Goal: Task Accomplishment & Management: Use online tool/utility

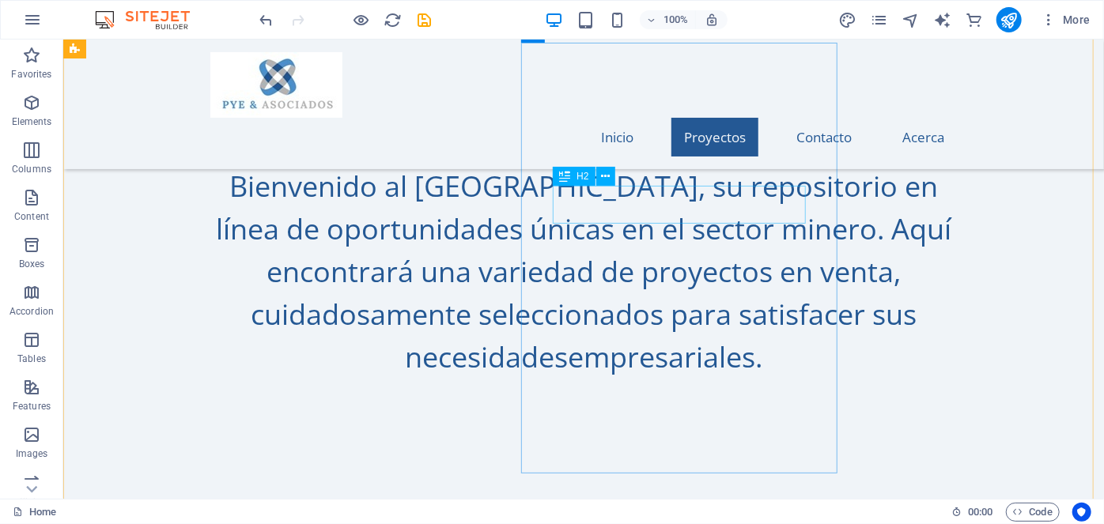
scroll to position [978, 0]
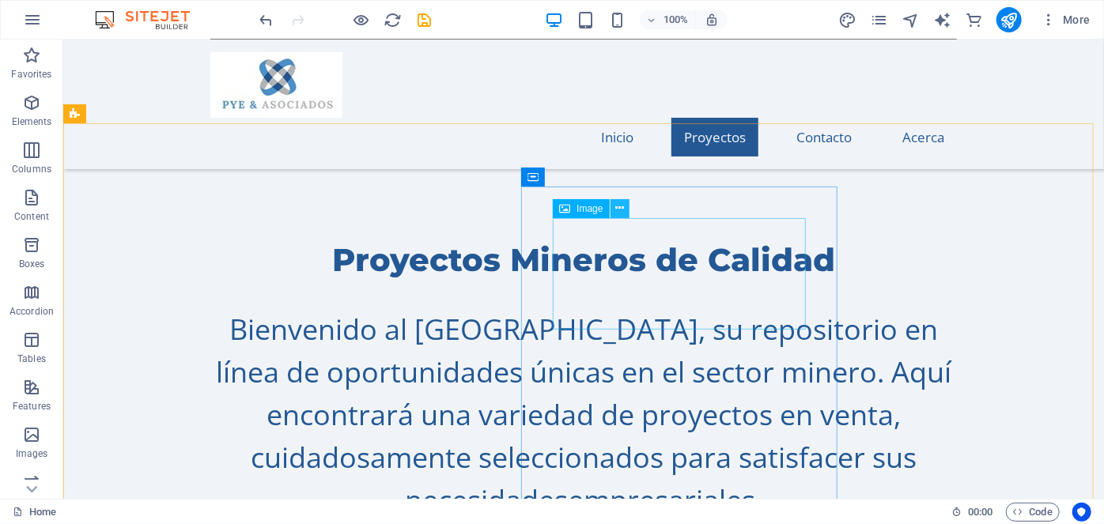
click at [621, 206] on icon at bounding box center [619, 208] width 9 height 17
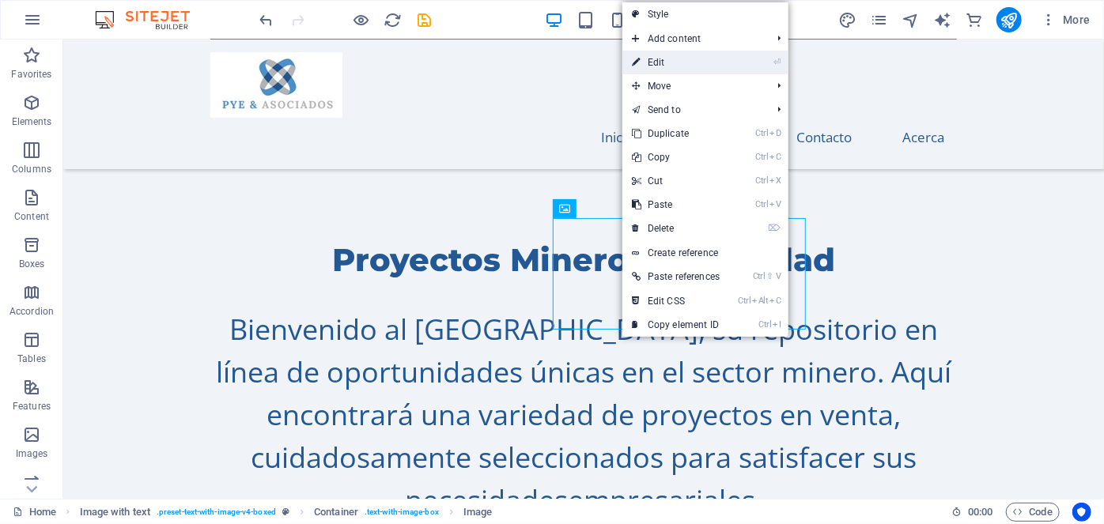
click at [659, 60] on link "⏎ Edit" at bounding box center [675, 63] width 107 height 24
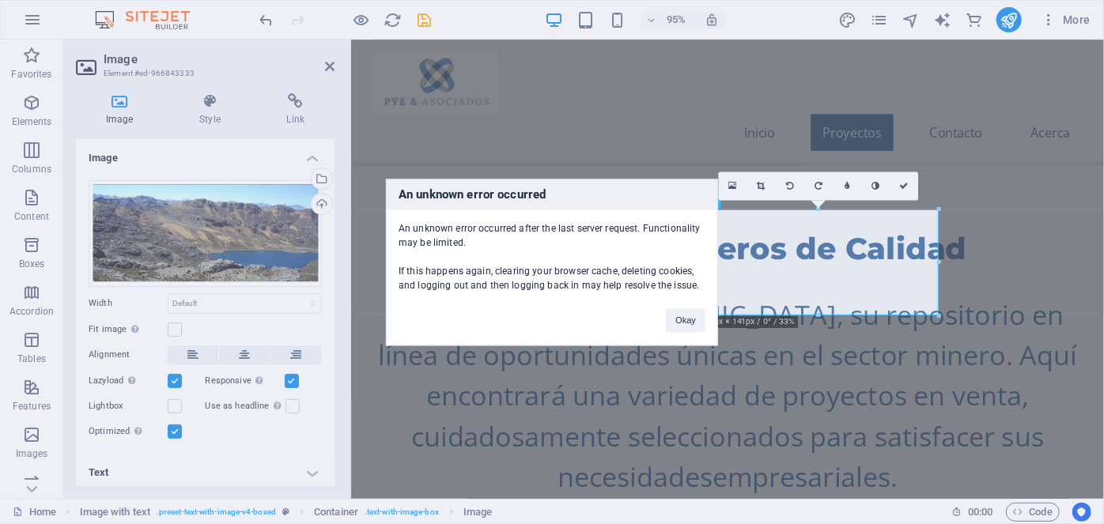
drag, startPoint x: 185, startPoint y: 227, endPoint x: 622, endPoint y: 407, distance: 472.9
click at [622, 407] on div "An unknown error occurred An unknown error occurred after the last server reque…" at bounding box center [552, 262] width 1104 height 524
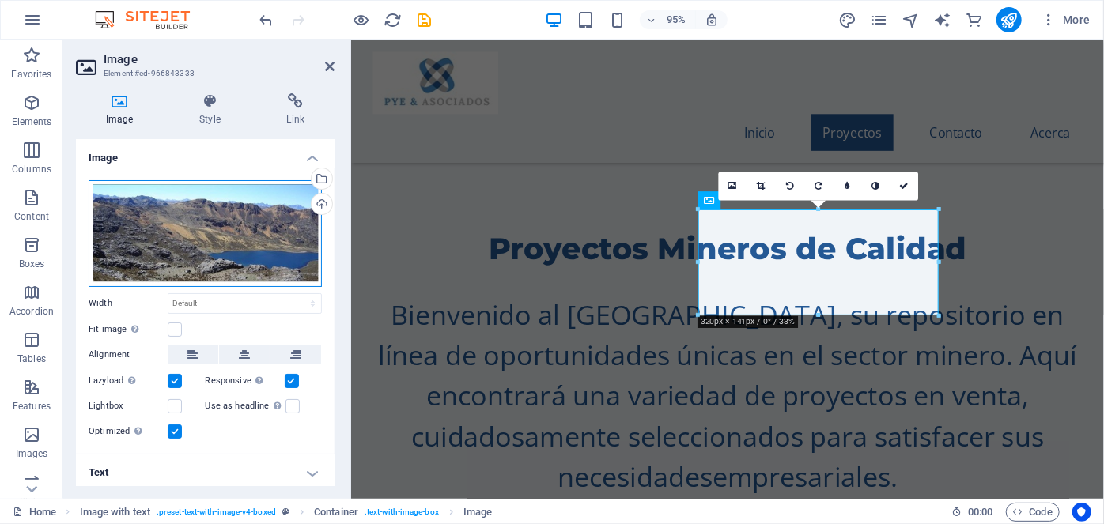
click at [263, 240] on div "Drag files here, click to choose files or select files from Files or our free s…" at bounding box center [205, 233] width 233 height 107
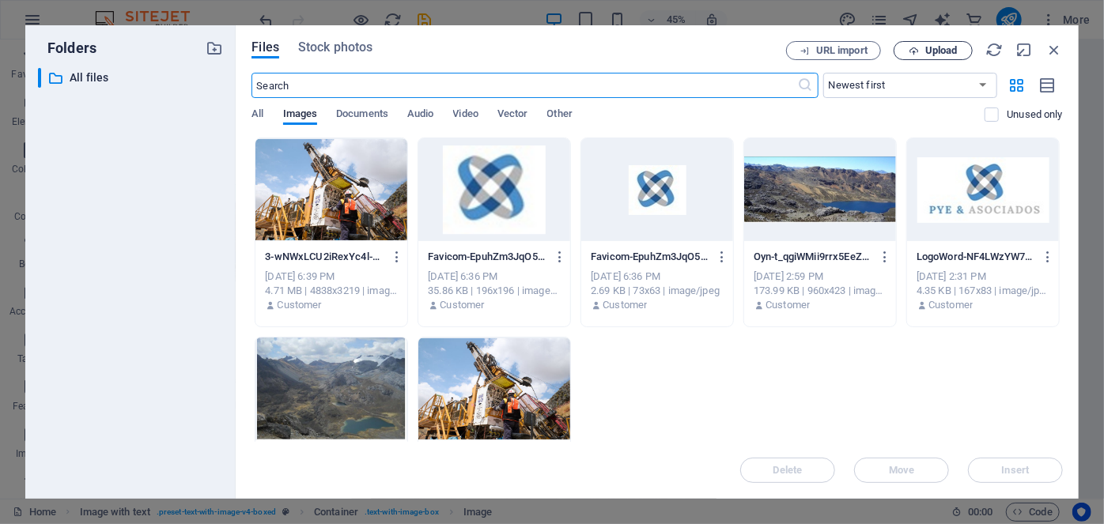
click at [934, 51] on span "Upload" at bounding box center [941, 50] width 32 height 9
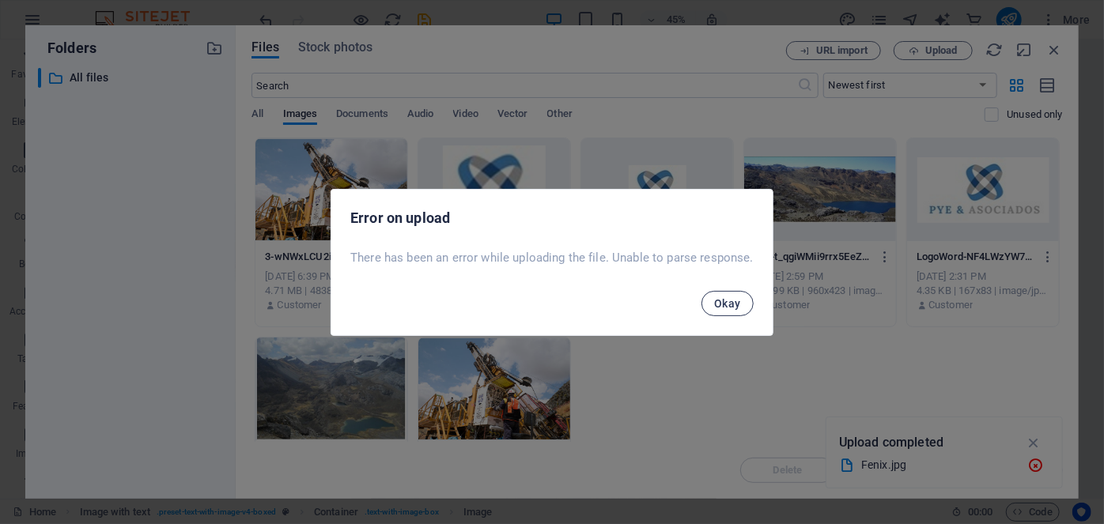
click at [734, 306] on span "Okay" at bounding box center [727, 303] width 27 height 13
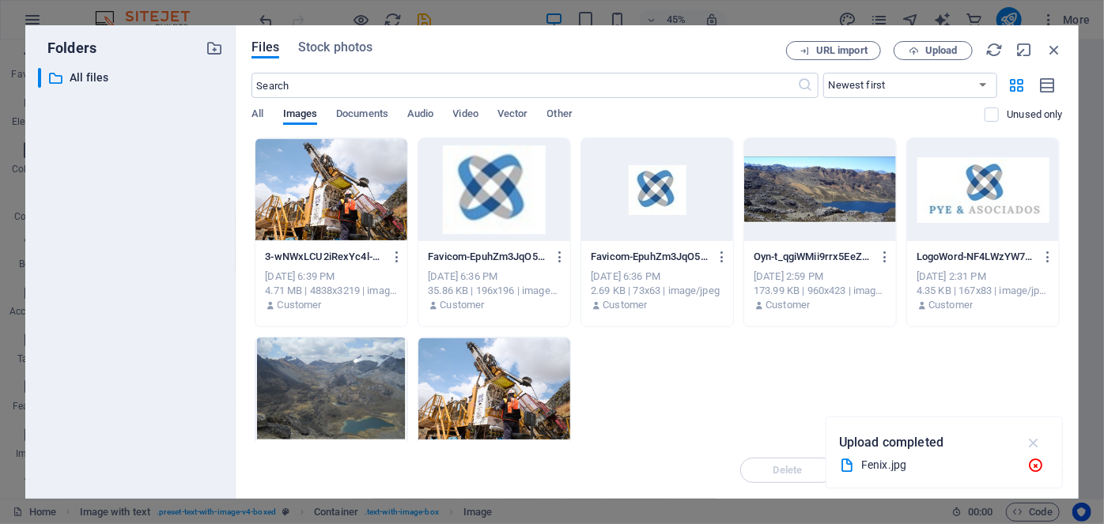
click at [1031, 440] on icon "button" at bounding box center [1034, 442] width 18 height 17
click at [927, 51] on span "Upload" at bounding box center [941, 50] width 32 height 9
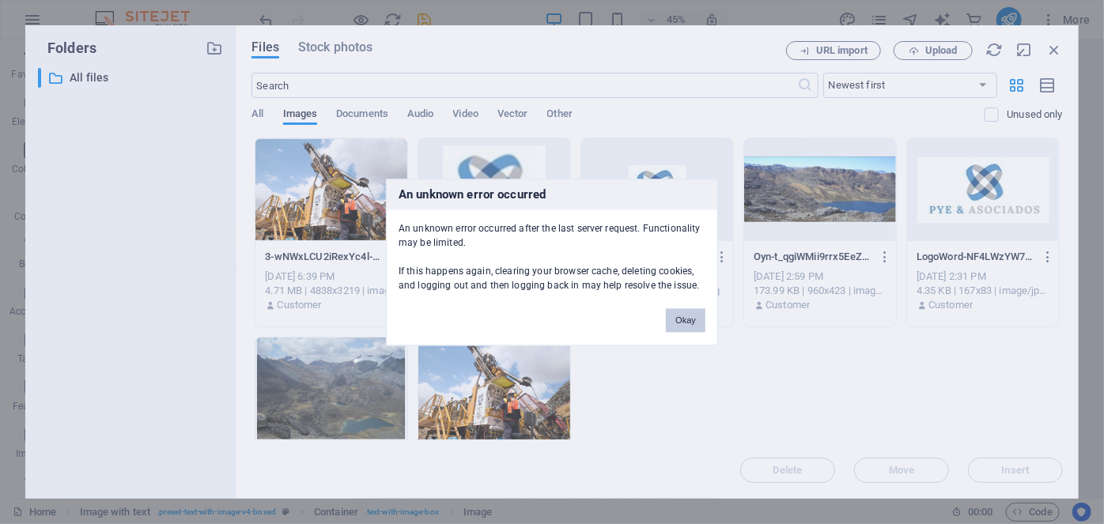
click at [689, 319] on button "Okay" at bounding box center [686, 320] width 40 height 24
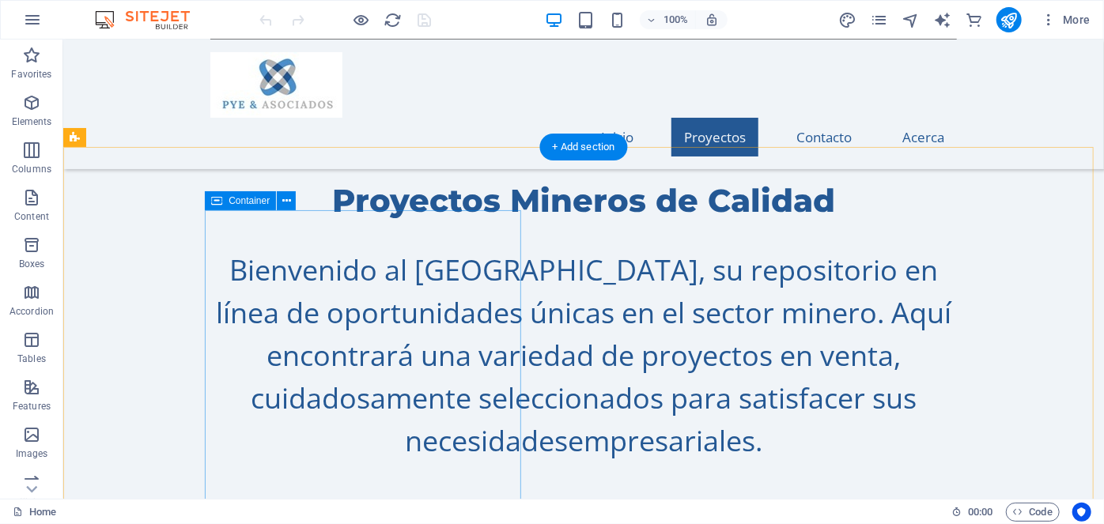
scroll to position [934, 0]
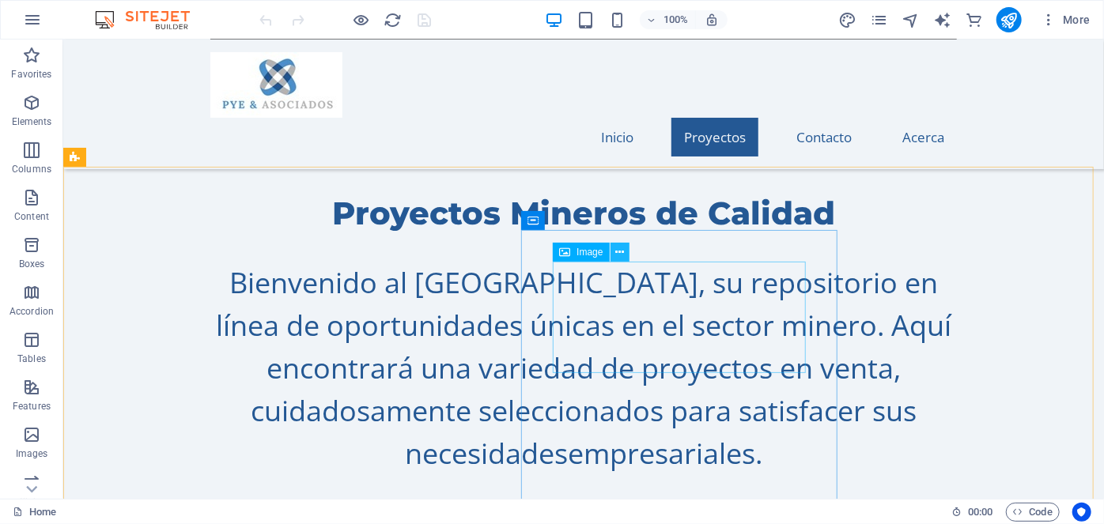
click at [621, 249] on icon at bounding box center [619, 252] width 9 height 17
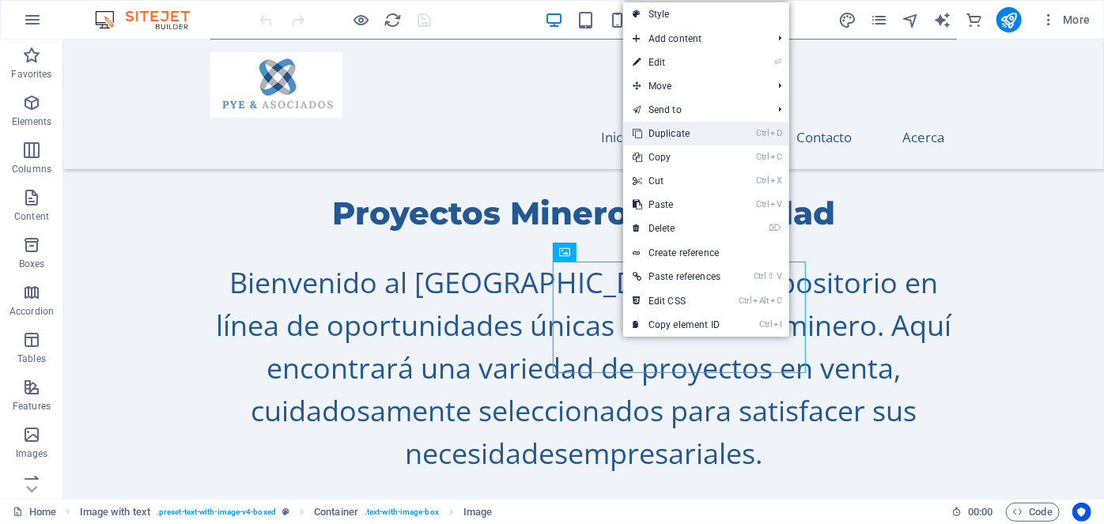
click at [685, 134] on link "Ctrl D Duplicate" at bounding box center [676, 134] width 107 height 24
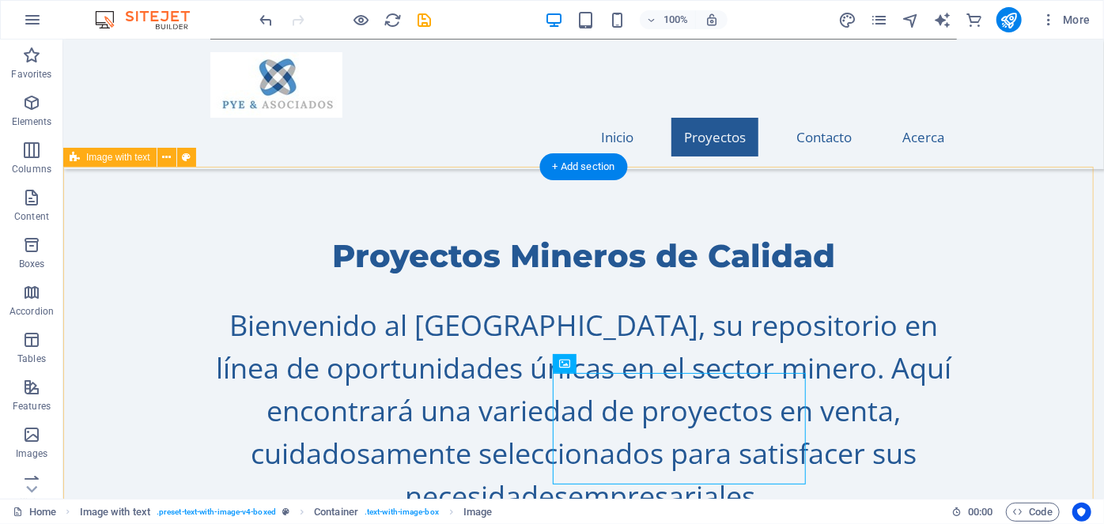
scroll to position [1006, 0]
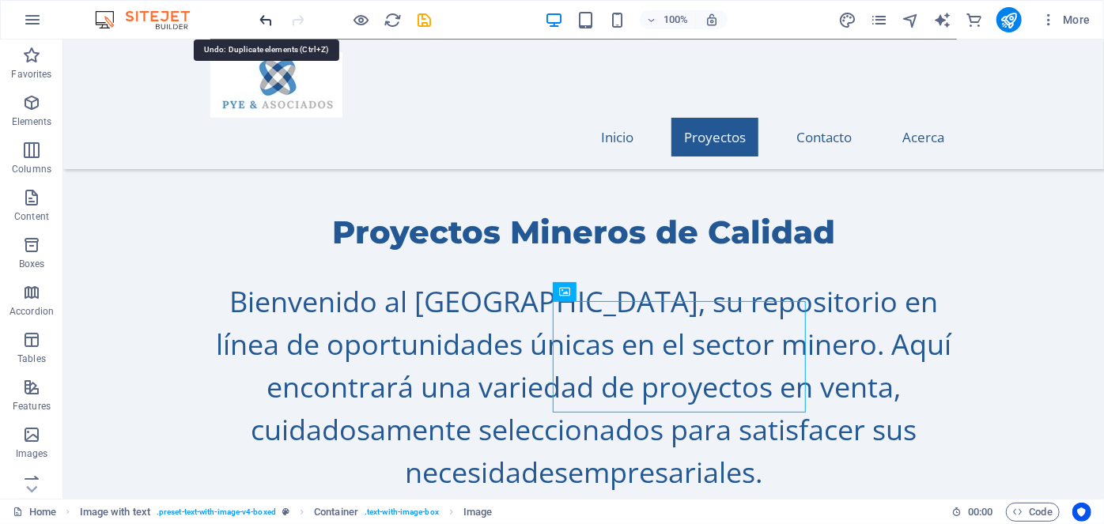
click at [266, 19] on icon "undo" at bounding box center [267, 20] width 18 height 18
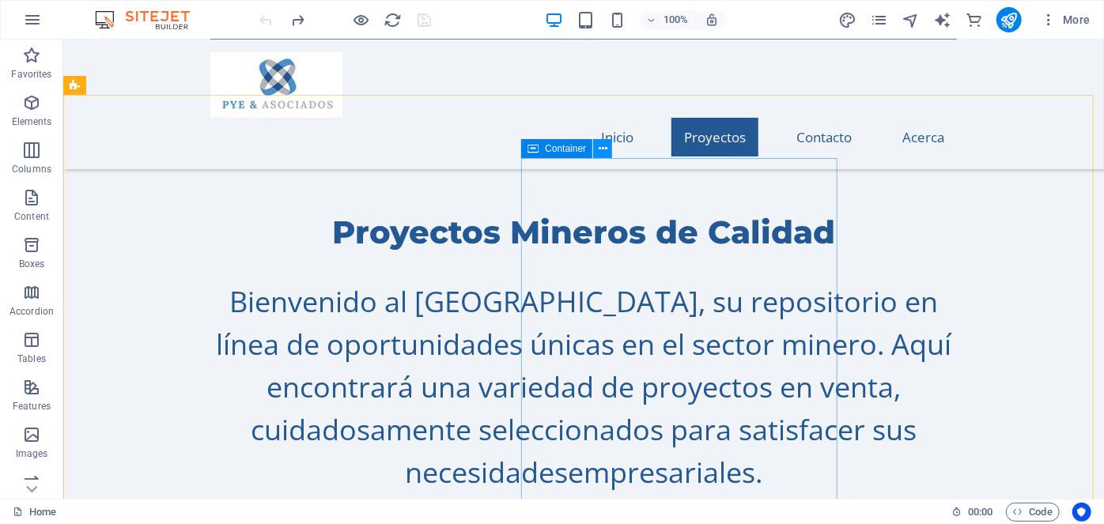
click at [603, 149] on icon at bounding box center [602, 149] width 9 height 17
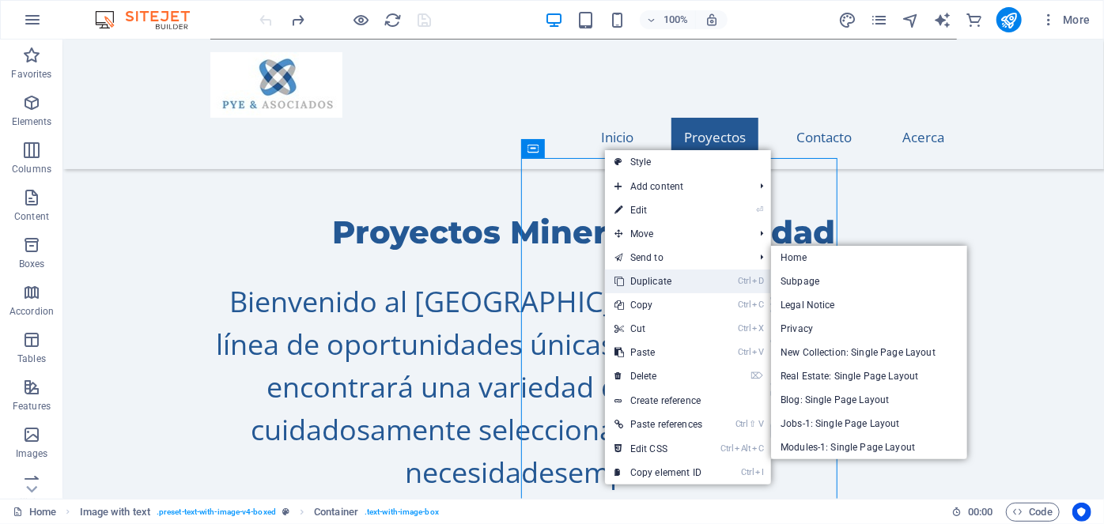
click at [656, 280] on link "Ctrl D Duplicate" at bounding box center [658, 282] width 107 height 24
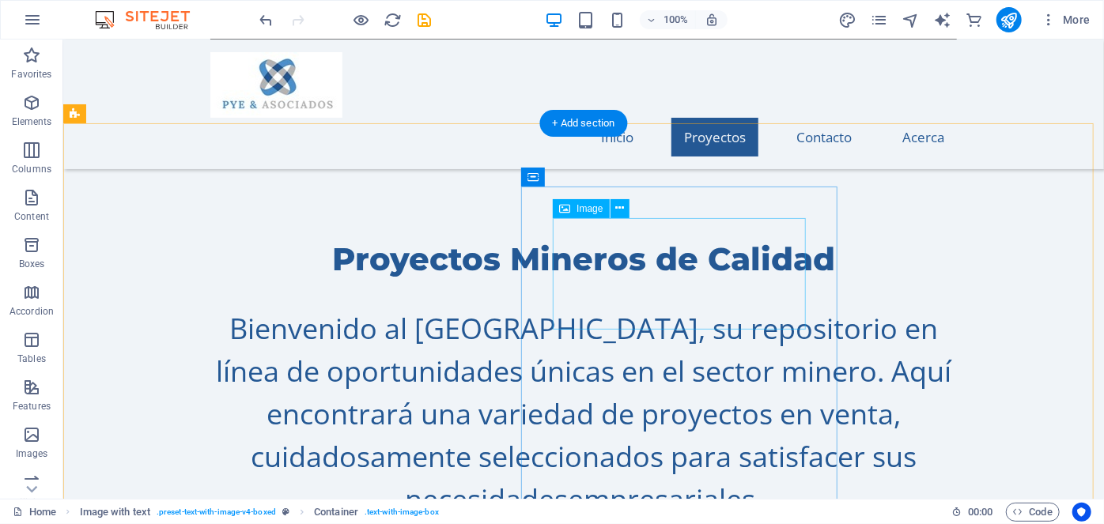
scroll to position [978, 0]
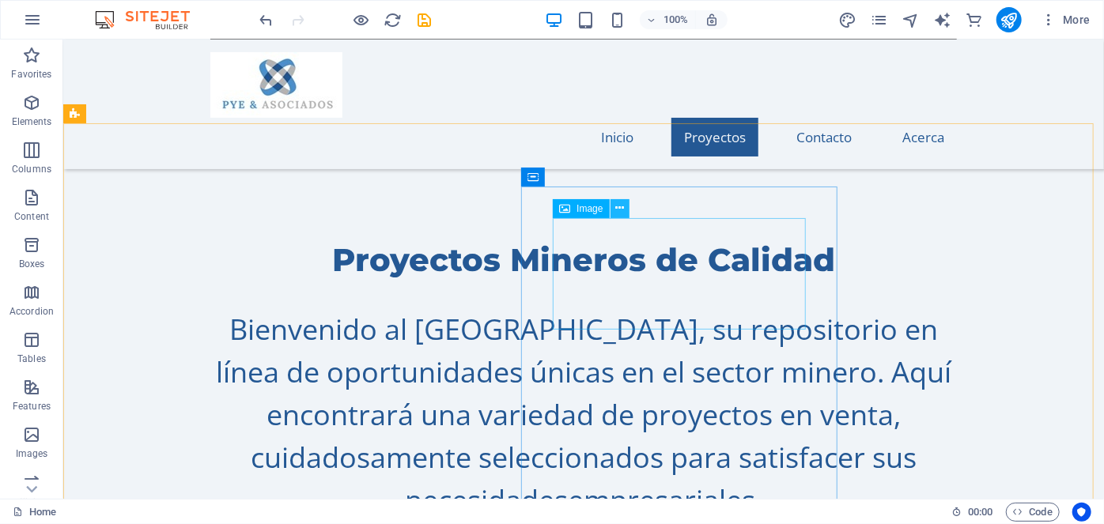
click at [620, 207] on icon at bounding box center [619, 208] width 9 height 17
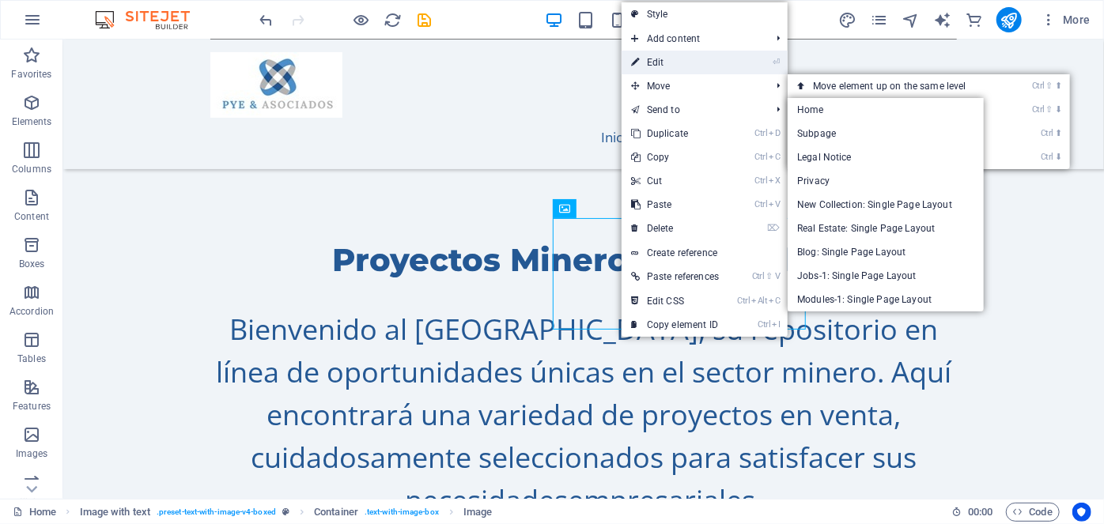
drag, startPoint x: 675, startPoint y: 57, endPoint x: 330, endPoint y: 26, distance: 346.0
click at [675, 57] on link "⏎ Edit" at bounding box center [674, 63] width 107 height 24
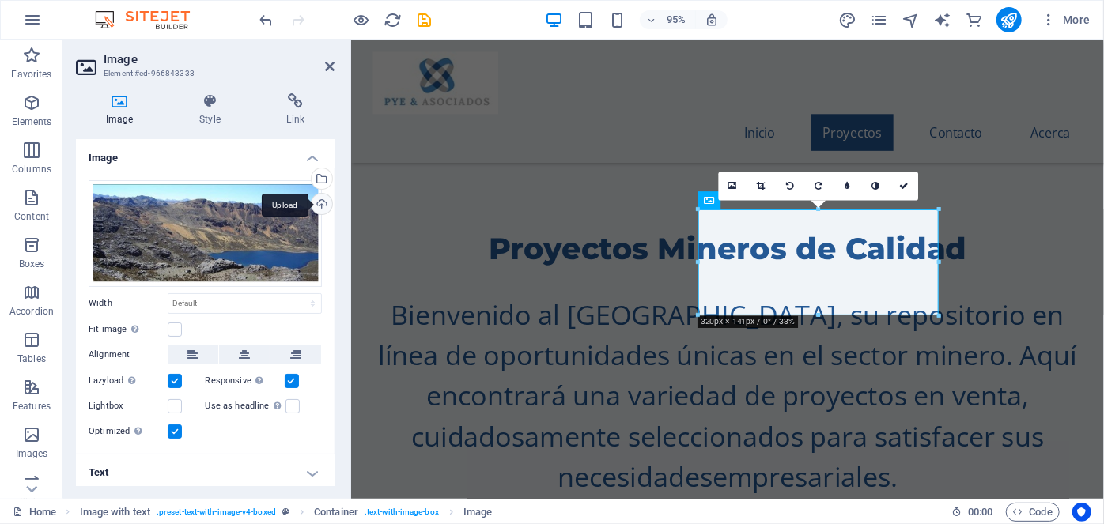
click at [320, 205] on div "Upload" at bounding box center [320, 206] width 24 height 24
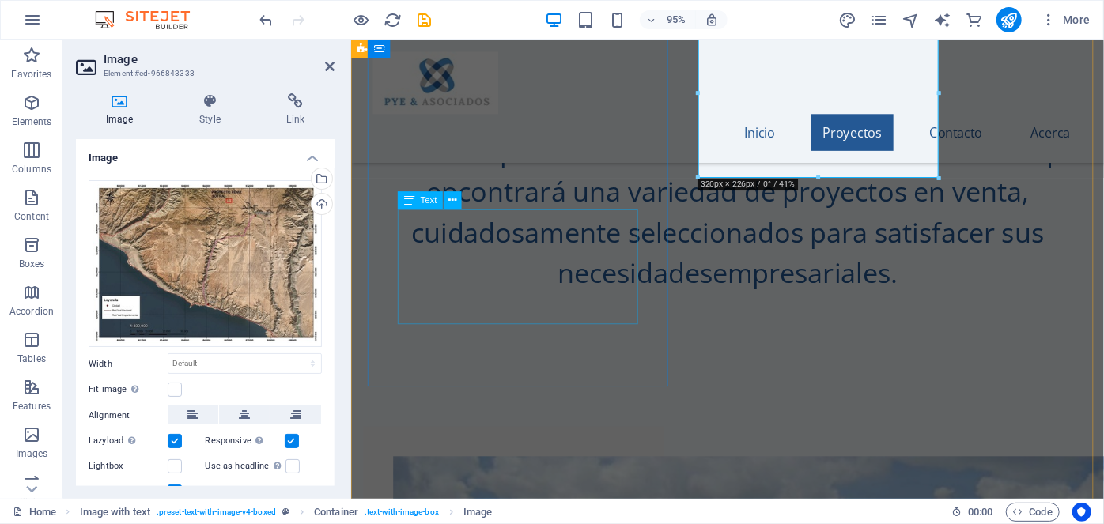
scroll to position [1193, 0]
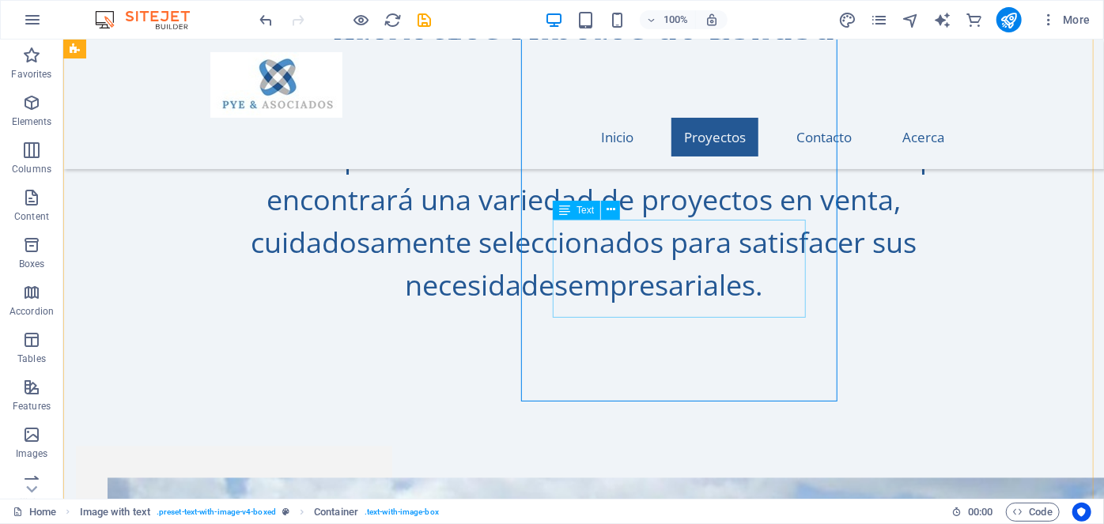
click at [613, 211] on icon at bounding box center [610, 210] width 9 height 17
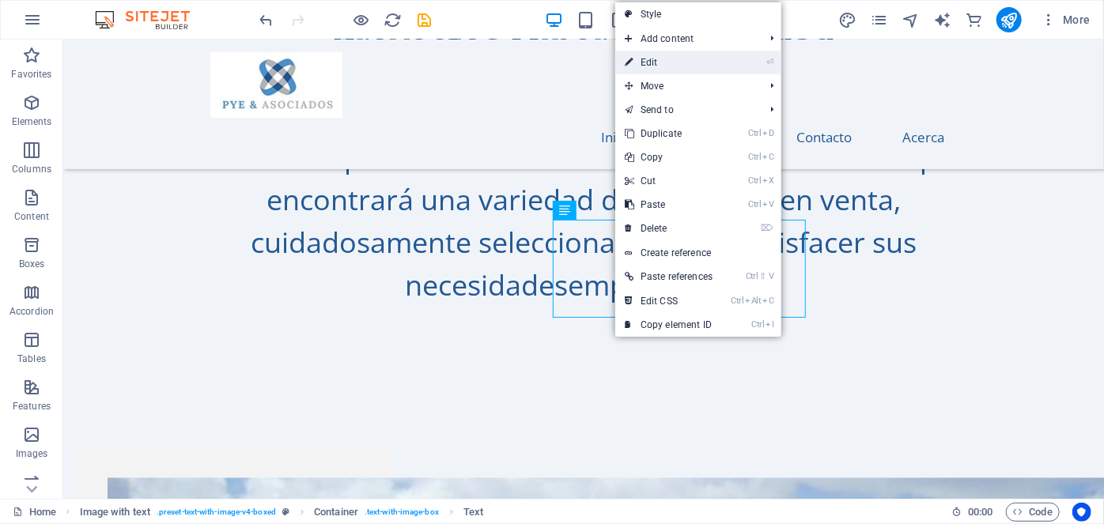
drag, startPoint x: 672, startPoint y: 60, endPoint x: 326, endPoint y: 58, distance: 345.5
click at [672, 60] on link "⏎ Edit" at bounding box center [668, 63] width 107 height 24
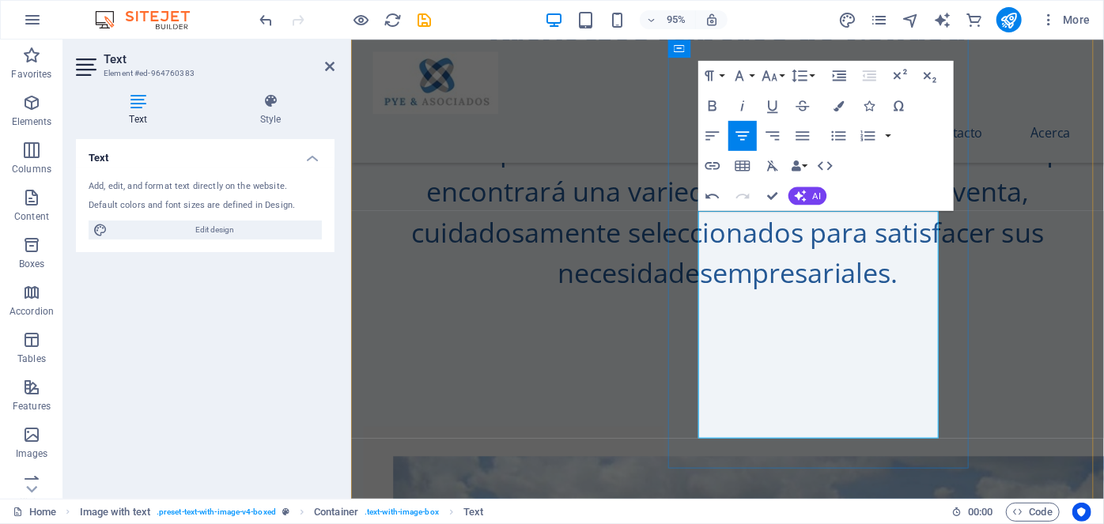
drag, startPoint x: 843, startPoint y: 369, endPoint x: 942, endPoint y: 433, distance: 118.4
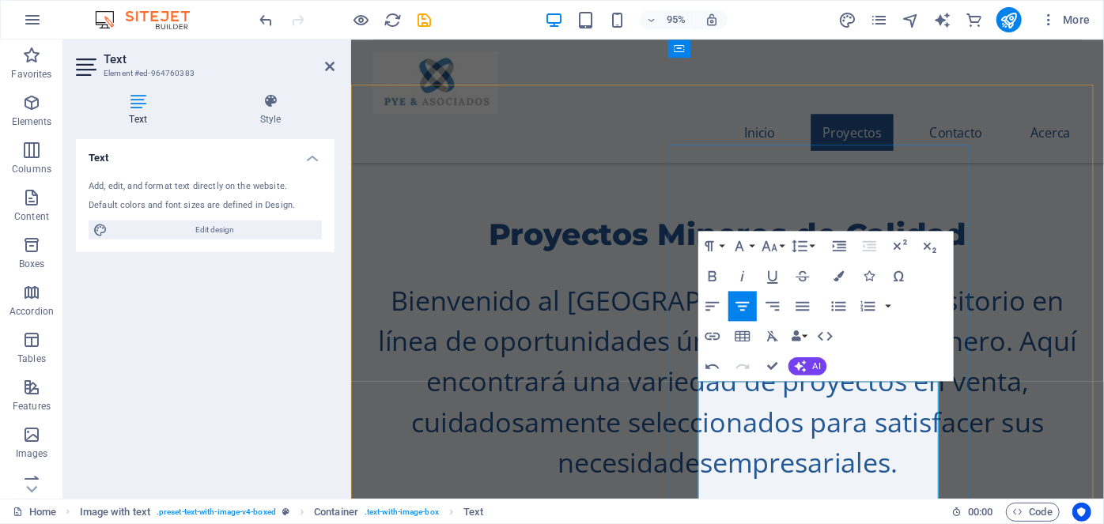
scroll to position [978, 0]
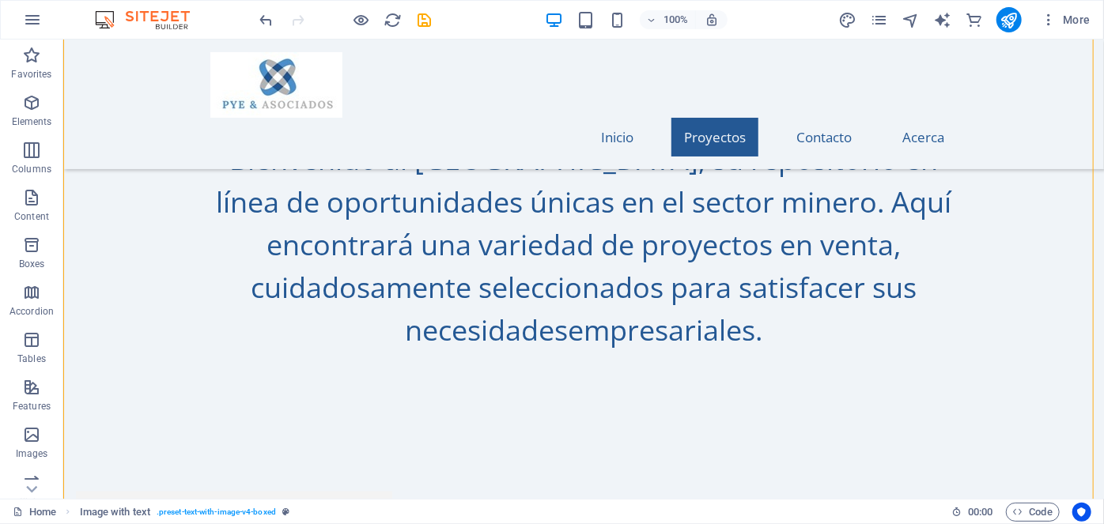
scroll to position [1193, 0]
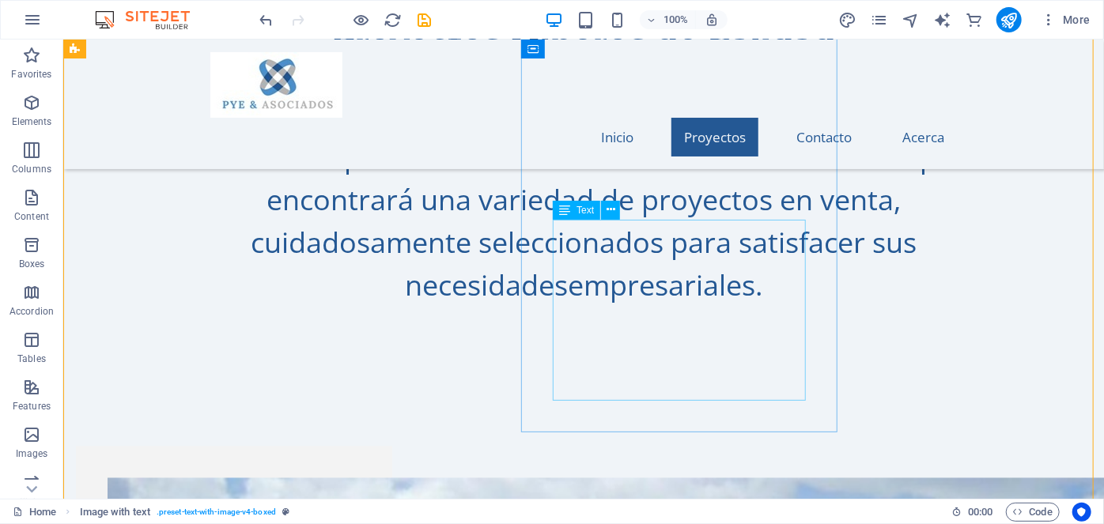
click at [611, 211] on icon at bounding box center [610, 210] width 9 height 17
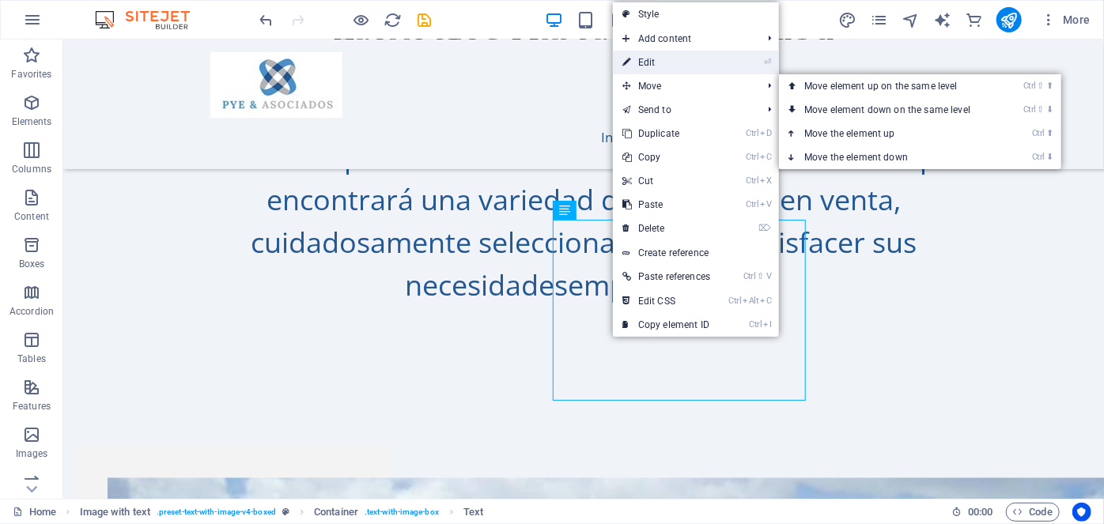
click at [651, 62] on link "⏎ Edit" at bounding box center [666, 63] width 107 height 24
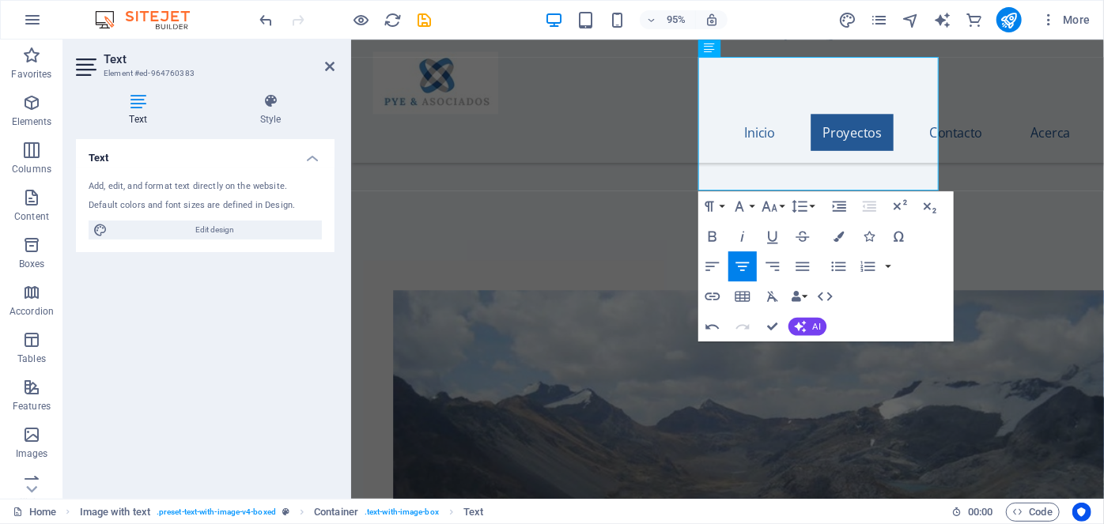
scroll to position [1409, 0]
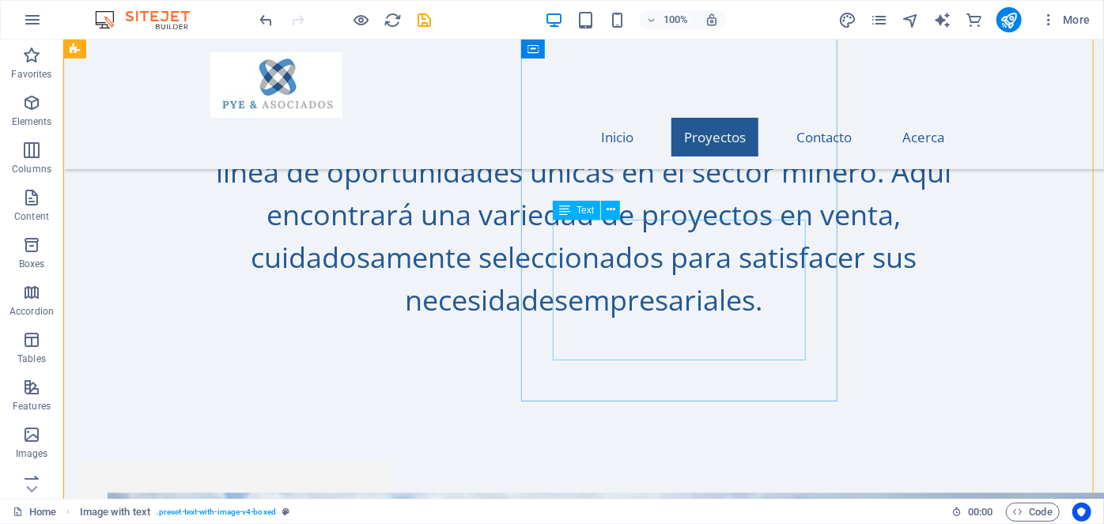
scroll to position [1193, 0]
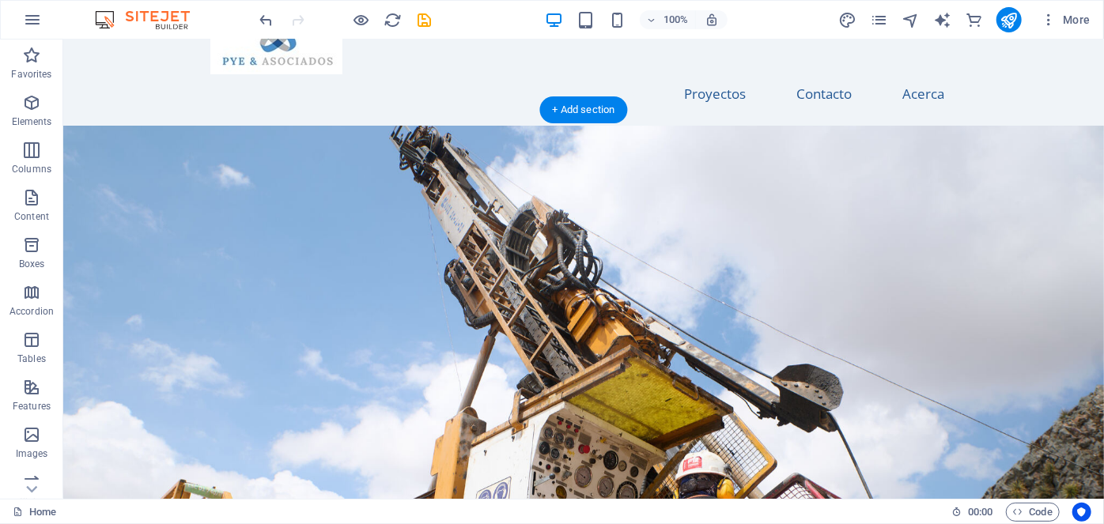
scroll to position [0, 0]
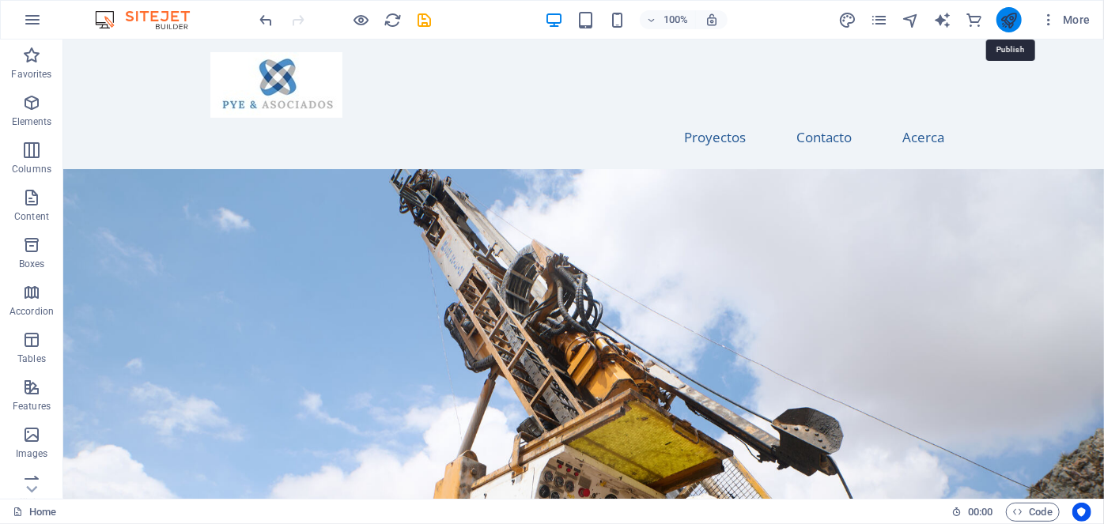
click at [1009, 18] on icon "publish" at bounding box center [1008, 20] width 18 height 18
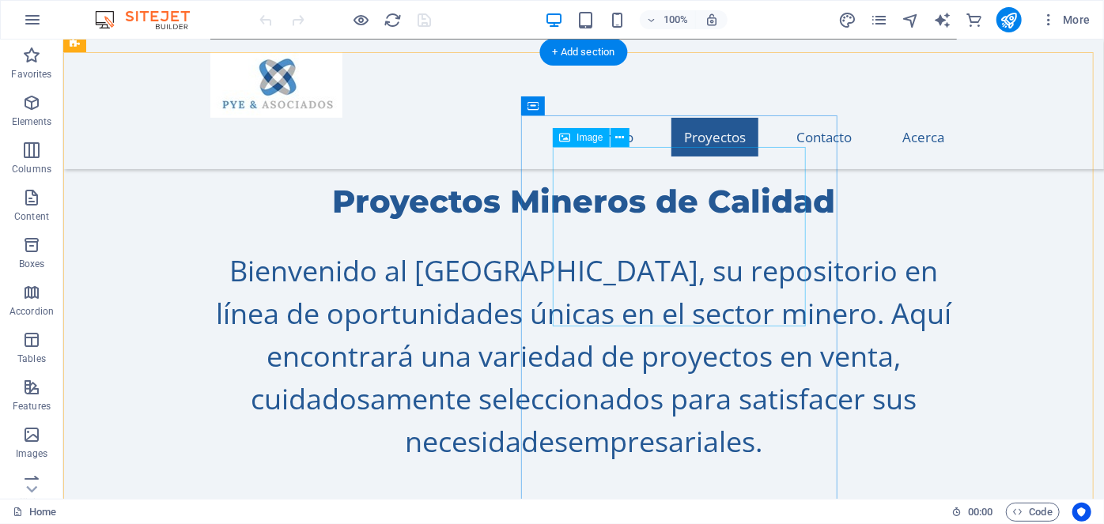
scroll to position [1077, 0]
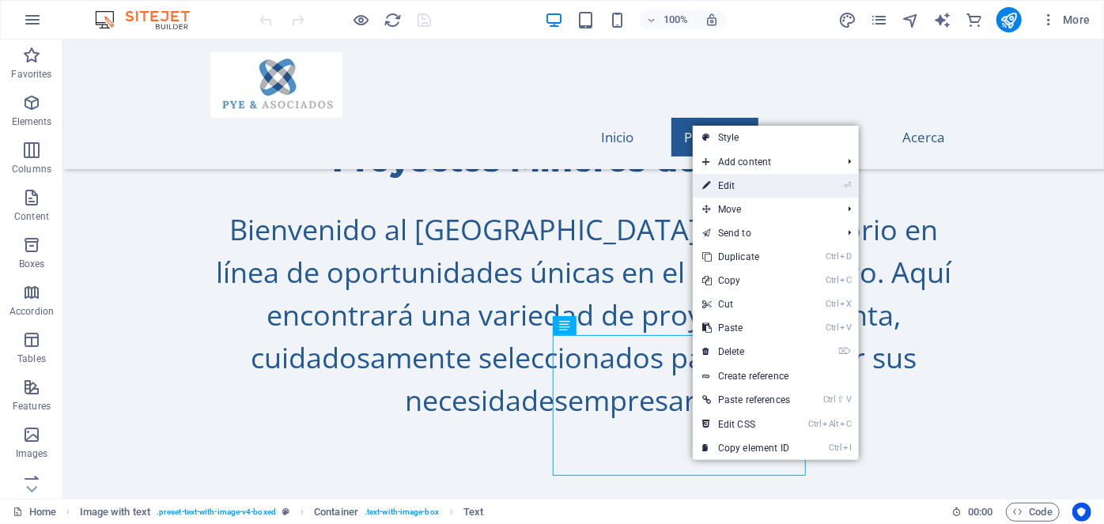
drag, startPoint x: 726, startPoint y: 184, endPoint x: 395, endPoint y: 153, distance: 332.7
click at [726, 185] on link "⏎ Edit" at bounding box center [745, 186] width 107 height 24
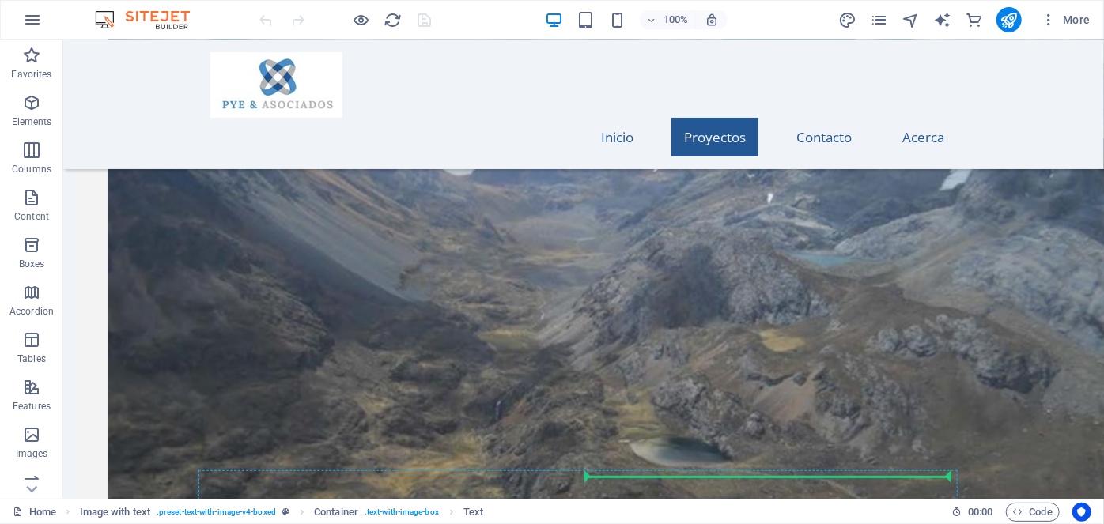
drag, startPoint x: 709, startPoint y: 464, endPoint x: 663, endPoint y: 236, distance: 233.0
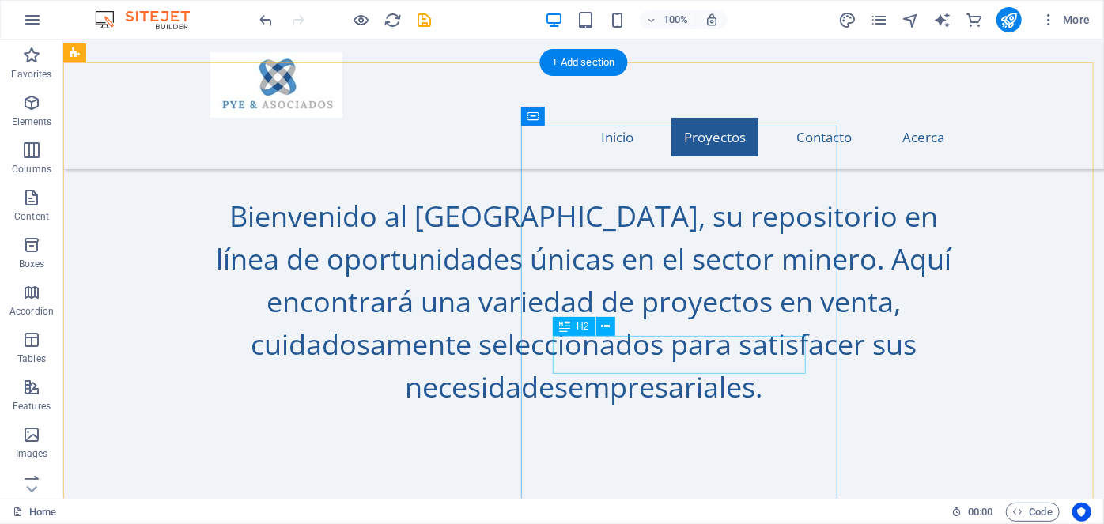
scroll to position [1109, 0]
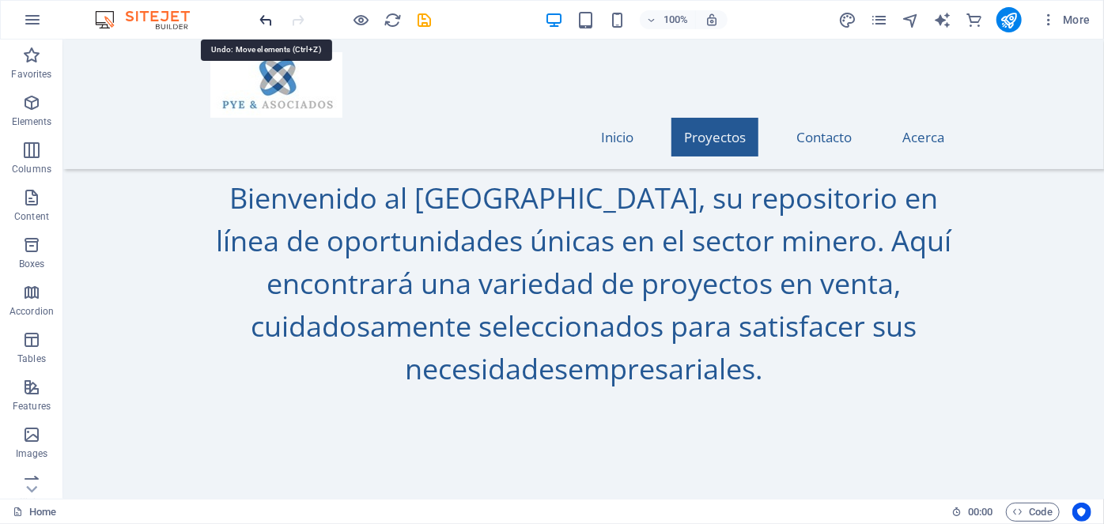
click at [270, 21] on icon "undo" at bounding box center [267, 20] width 18 height 18
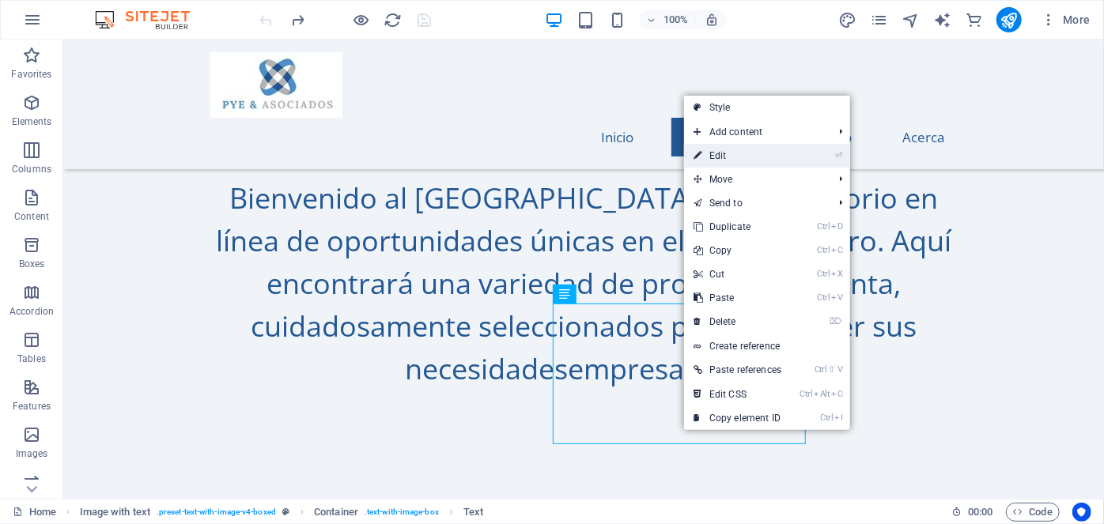
drag, startPoint x: 733, startPoint y: 150, endPoint x: 401, endPoint y: 116, distance: 333.8
click at [732, 150] on link "⏎ Edit" at bounding box center [737, 156] width 107 height 24
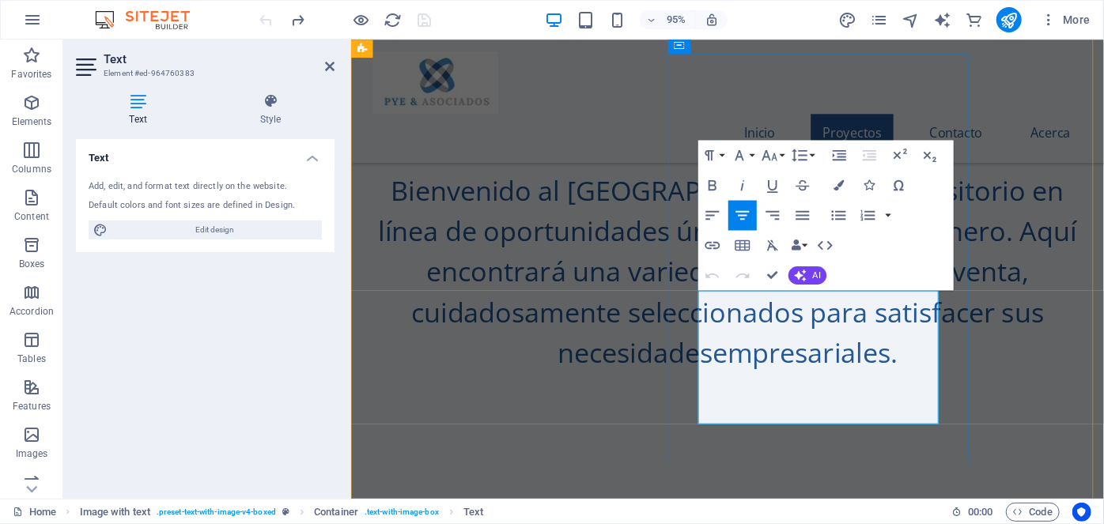
drag, startPoint x: 833, startPoint y: 437, endPoint x: 832, endPoint y: 451, distance: 13.5
drag, startPoint x: 832, startPoint y: 451, endPoint x: 821, endPoint y: 425, distance: 28.3
drag, startPoint x: 836, startPoint y: 442, endPoint x: 834, endPoint y: 430, distance: 12.1
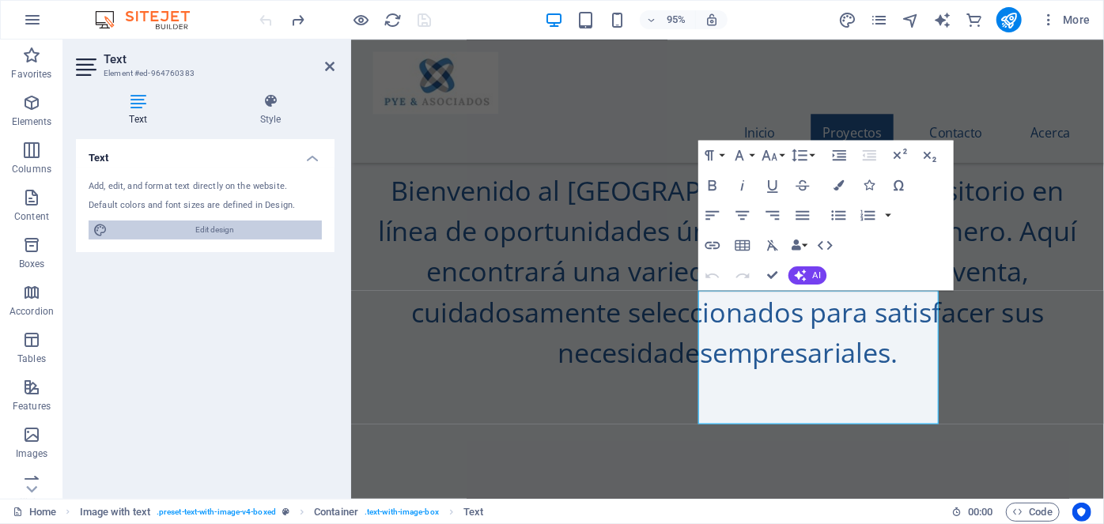
click at [257, 233] on span "Edit design" at bounding box center [214, 230] width 205 height 19
select select "ease-in-out"
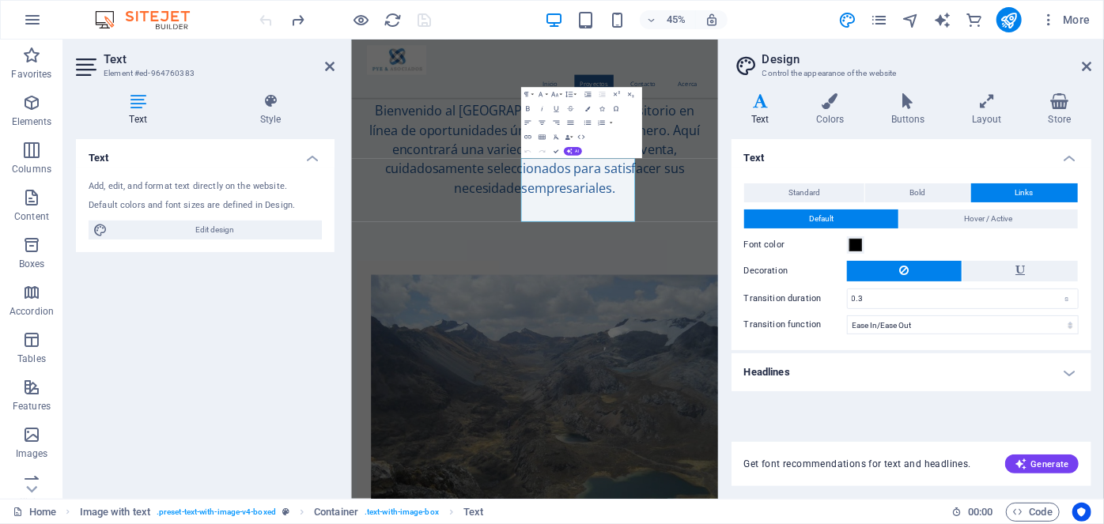
click at [819, 403] on div "Text Standard Bold Links Font color Font Open Sans Font size 17 rem px Line hei…" at bounding box center [911, 281] width 360 height 284
click at [814, 408] on div "Text Standard Bold Links Font color Font Open Sans Font size 17 rem px Line hei…" at bounding box center [911, 281] width 360 height 284
click at [818, 416] on div "Text Standard Bold Links Font color Font Open Sans Font size 17 rem px Line hei…" at bounding box center [911, 281] width 360 height 284
click at [999, 164] on h4 "Text" at bounding box center [911, 153] width 360 height 28
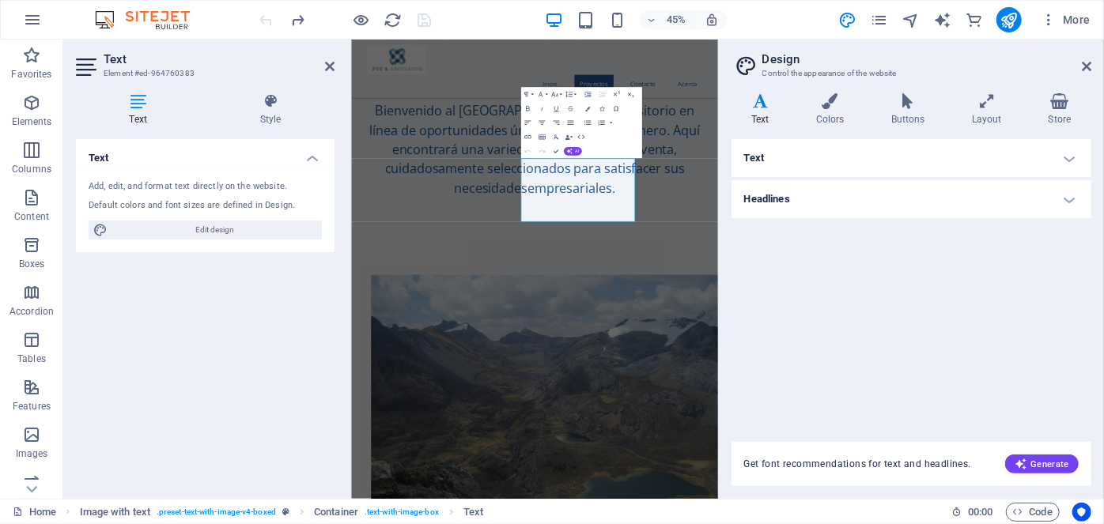
click at [870, 462] on span "Get font recommendations for text and headlines." at bounding box center [857, 464] width 227 height 13
click at [234, 303] on div "Text Add, edit, and format text directly on the website. Default colors and fon…" at bounding box center [205, 312] width 259 height 347
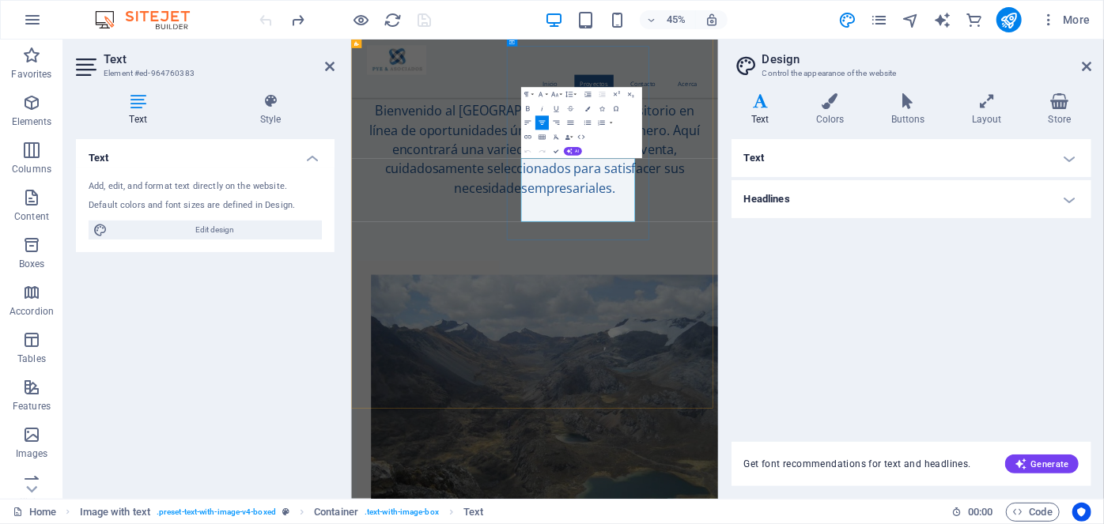
drag, startPoint x: 742, startPoint y: 315, endPoint x: 926, endPoint y: 462, distance: 235.7
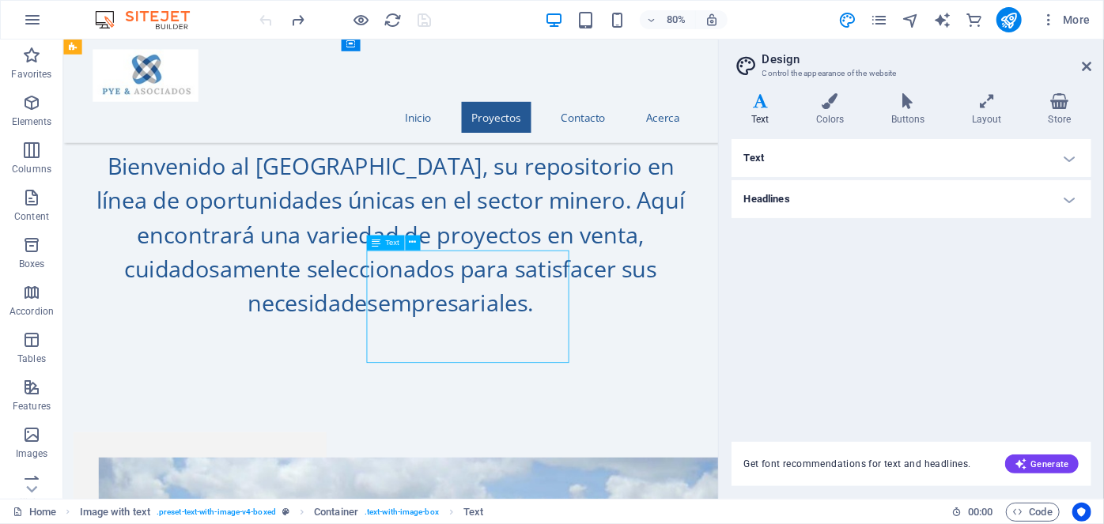
drag, startPoint x: 597, startPoint y: 428, endPoint x: 529, endPoint y: 435, distance: 68.3
click at [413, 243] on icon at bounding box center [412, 242] width 7 height 13
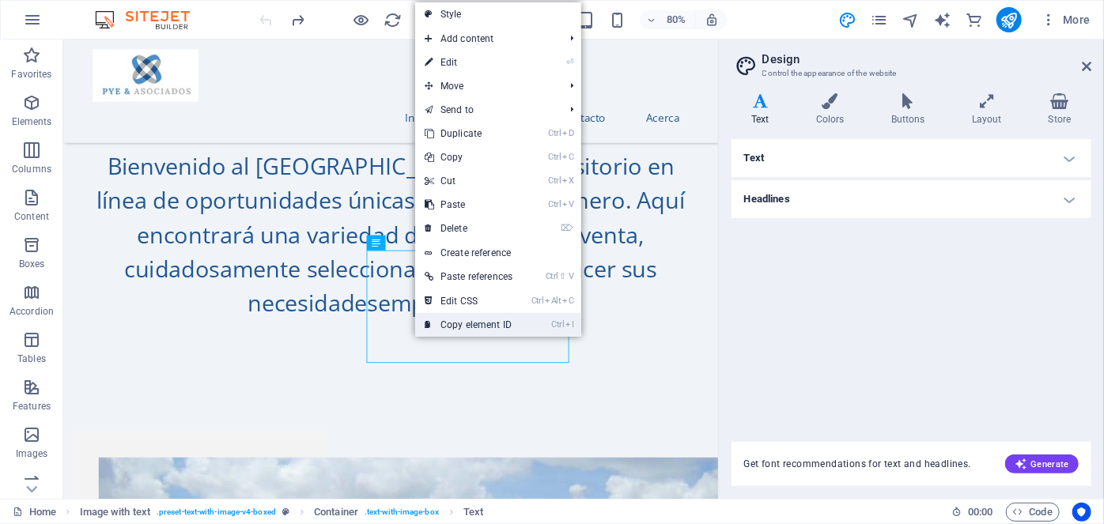
click at [501, 319] on link "Ctrl I Copy element ID" at bounding box center [468, 325] width 107 height 24
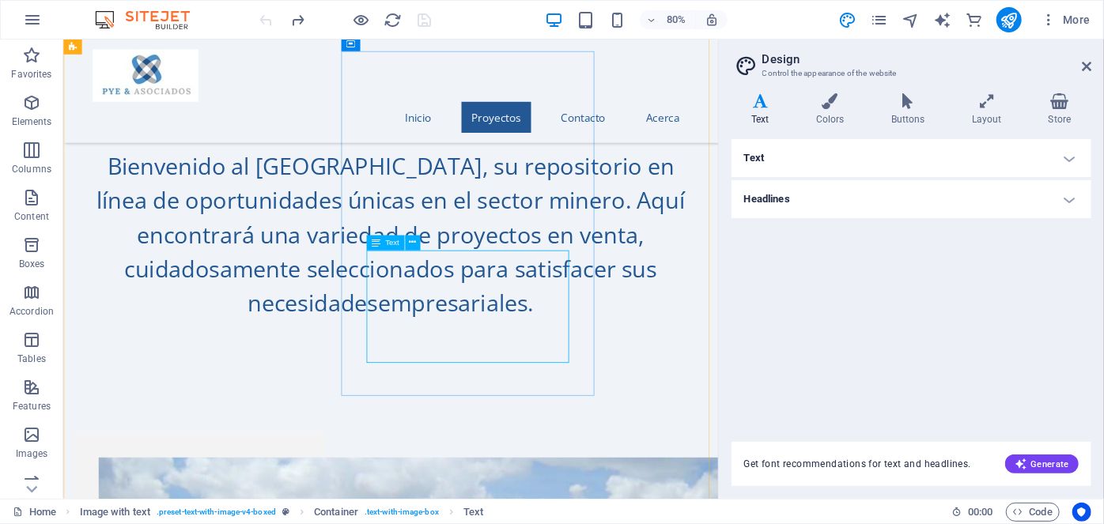
click at [410, 245] on icon at bounding box center [412, 242] width 7 height 13
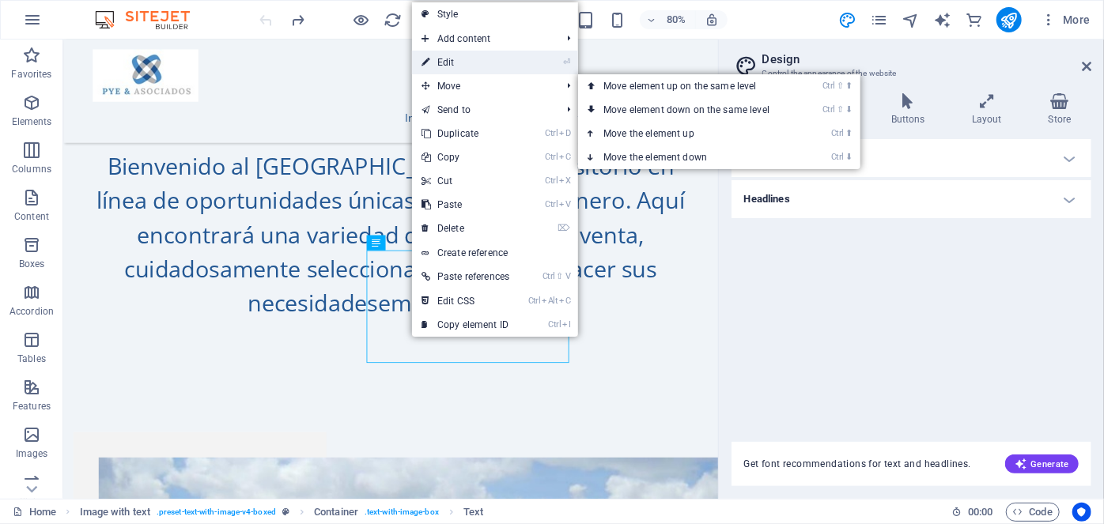
click at [446, 59] on link "⏎ Edit" at bounding box center [465, 63] width 107 height 24
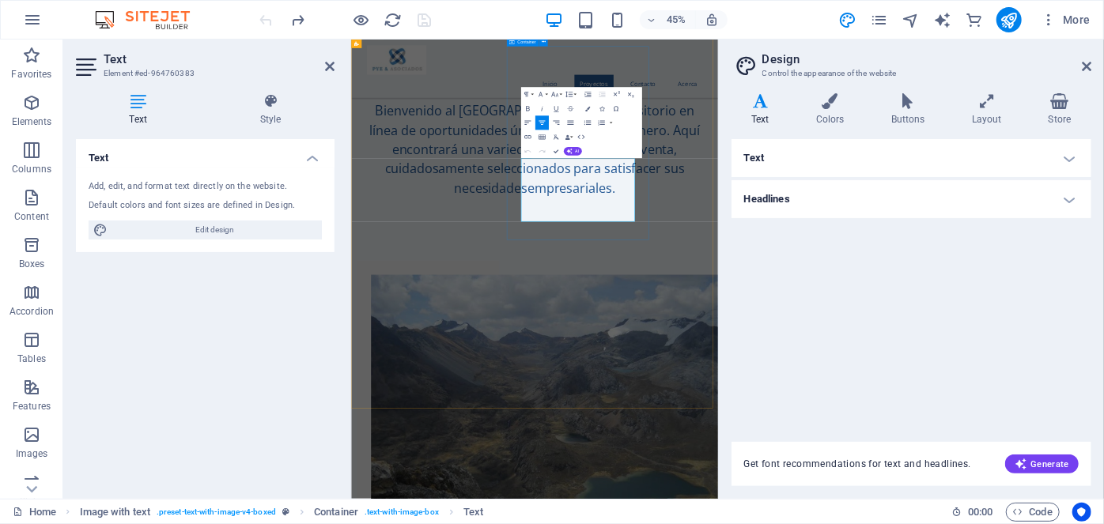
drag, startPoint x: 744, startPoint y: 315, endPoint x: 951, endPoint y: 450, distance: 247.3
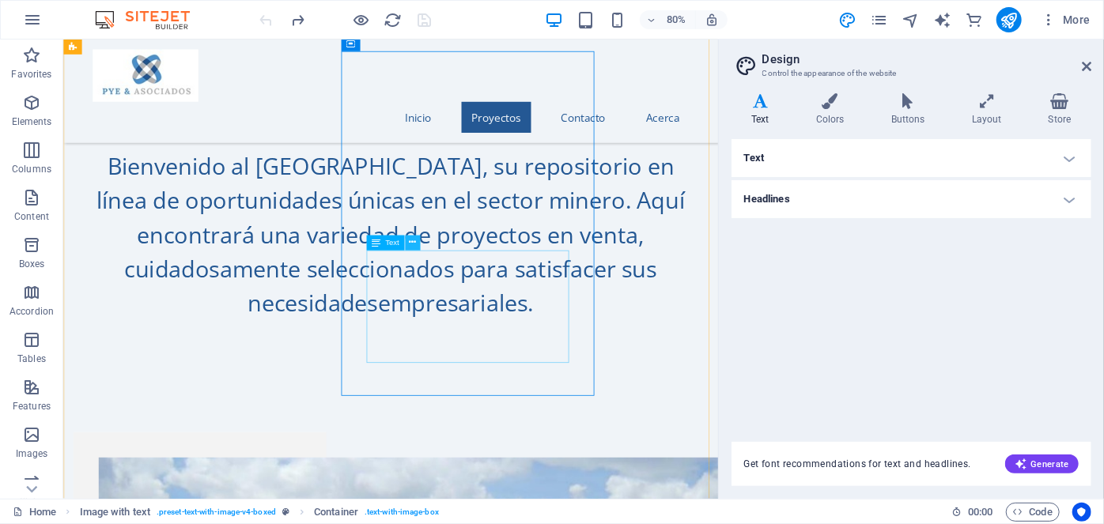
click at [412, 240] on icon at bounding box center [412, 242] width 7 height 13
click at [413, 240] on icon at bounding box center [412, 242] width 7 height 13
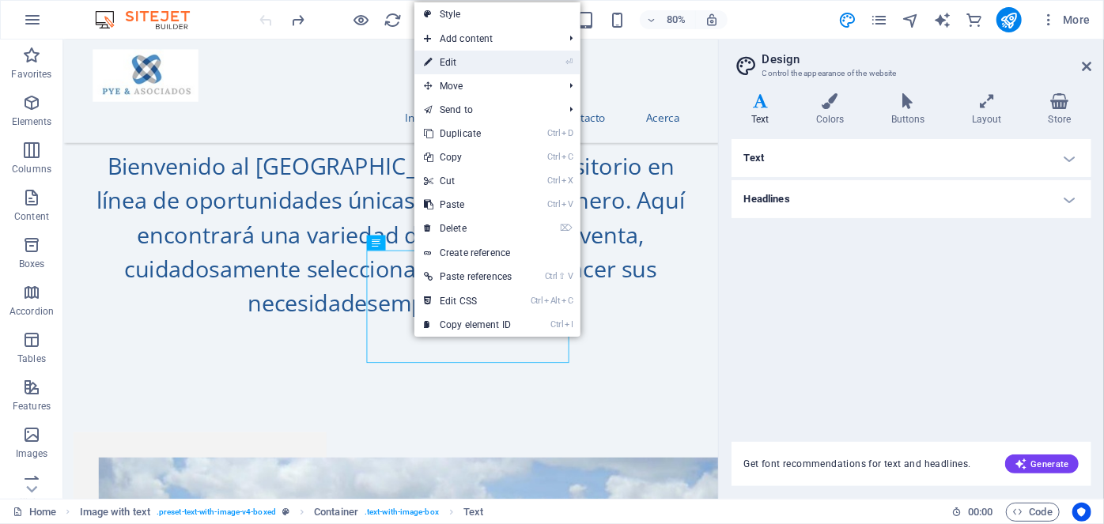
click at [456, 57] on link "⏎ Edit" at bounding box center [467, 63] width 107 height 24
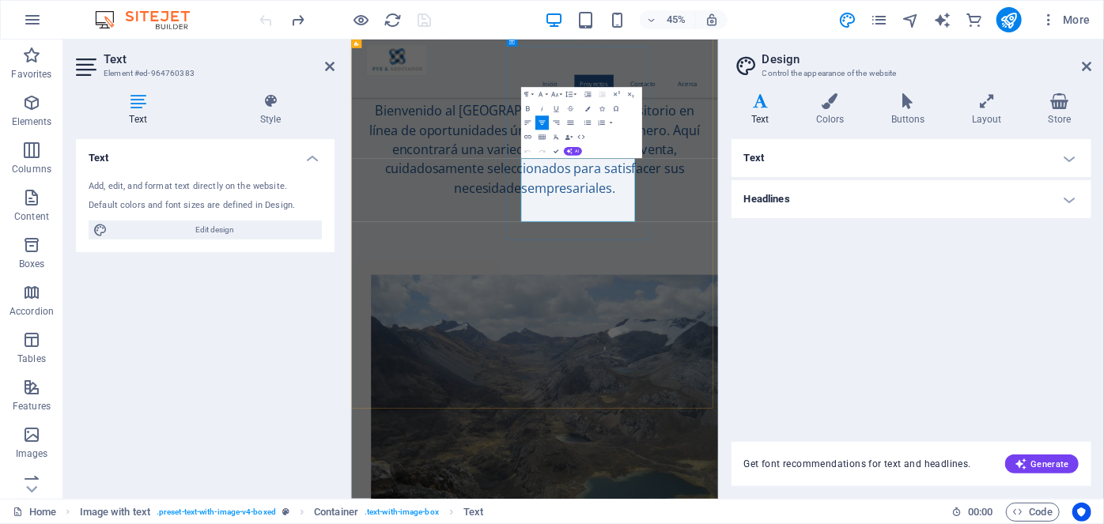
drag, startPoint x: 845, startPoint y: 433, endPoint x: 942, endPoint y: 316, distance: 151.6
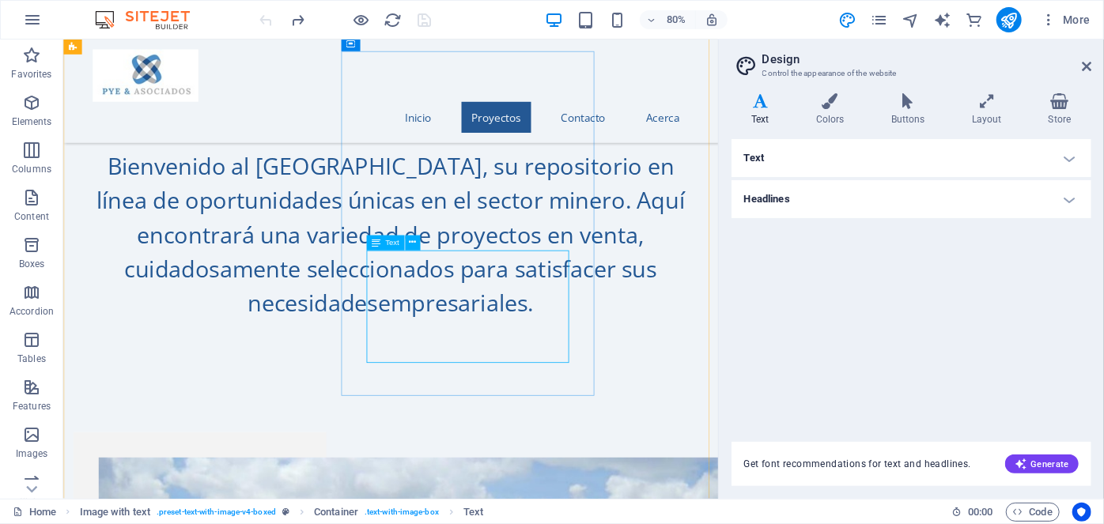
click at [409, 242] on icon at bounding box center [412, 242] width 7 height 13
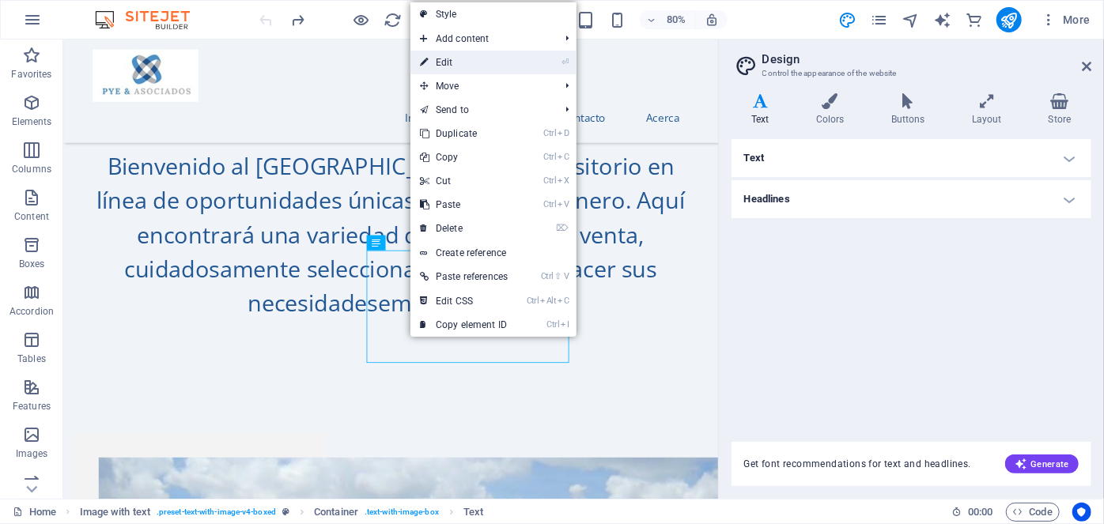
click at [473, 62] on link "⏎ Edit" at bounding box center [463, 63] width 107 height 24
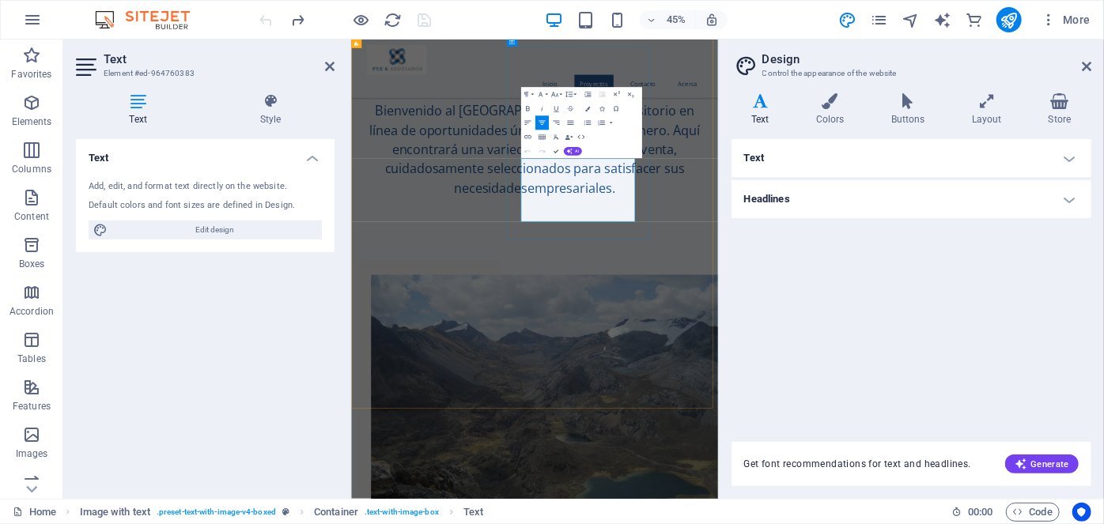
drag, startPoint x: 862, startPoint y: 432, endPoint x: 983, endPoint y: 275, distance: 197.3
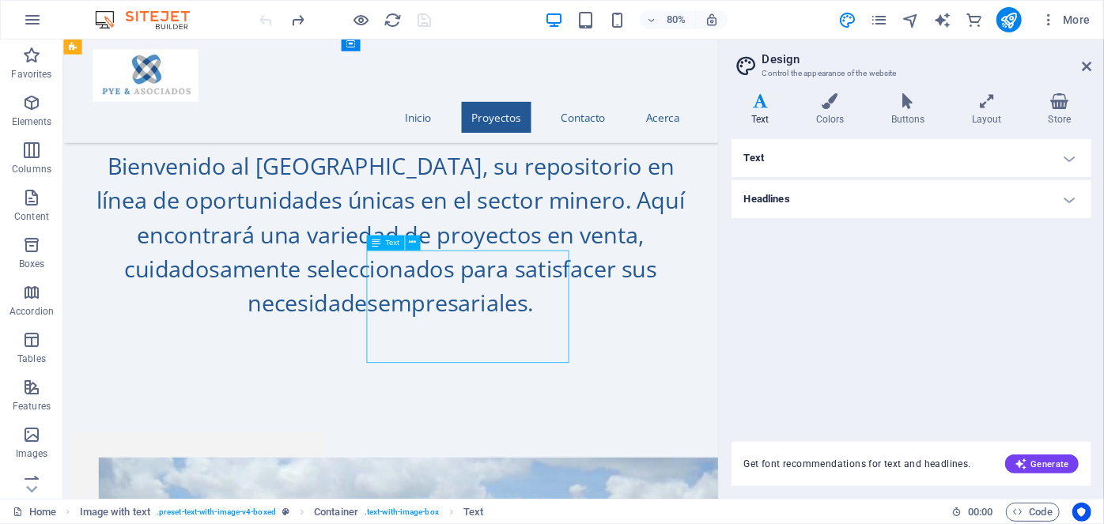
click at [409, 243] on icon at bounding box center [412, 242] width 7 height 13
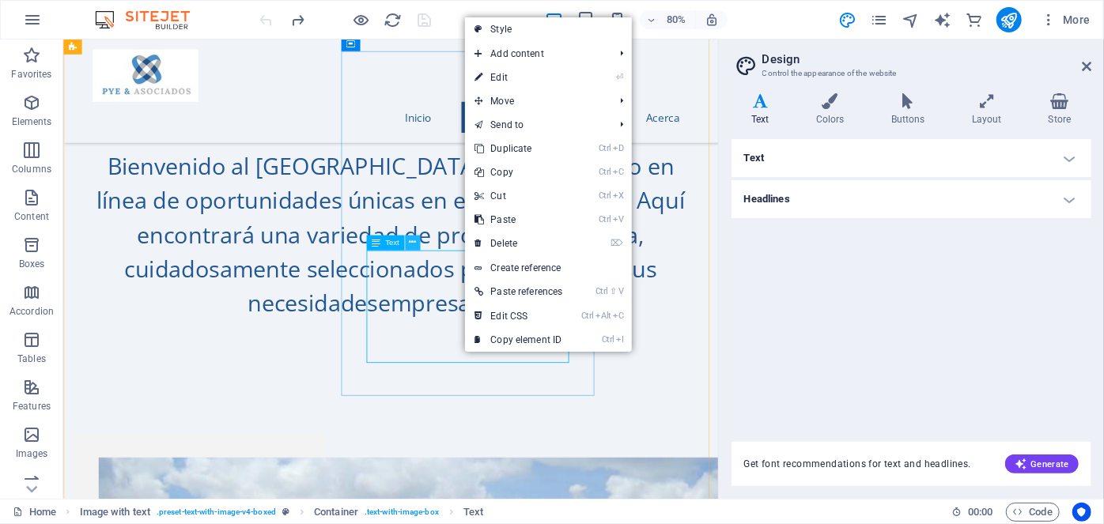
click at [406, 245] on button at bounding box center [412, 243] width 15 height 15
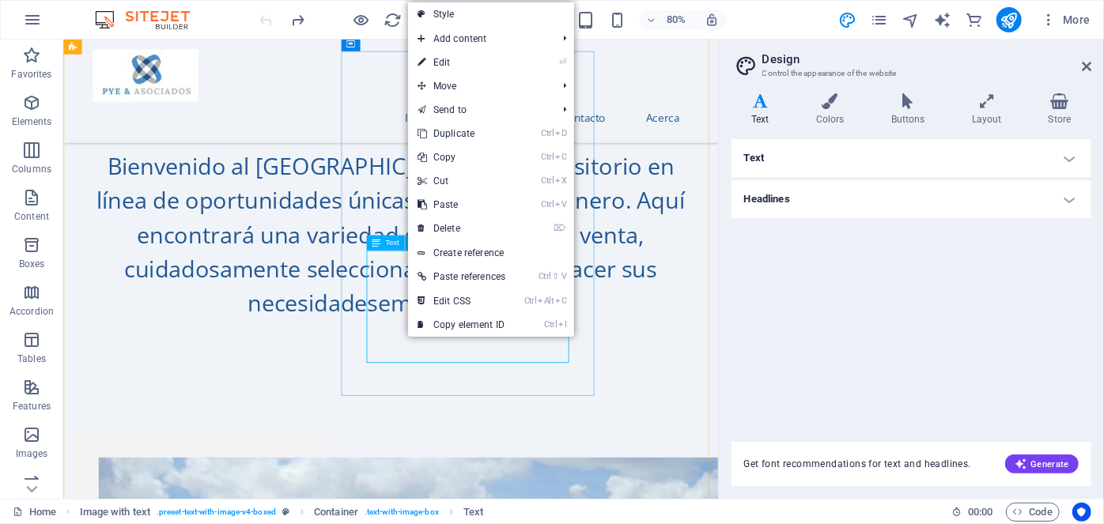
drag, startPoint x: 442, startPoint y: 340, endPoint x: 447, endPoint y: 333, distance: 9.0
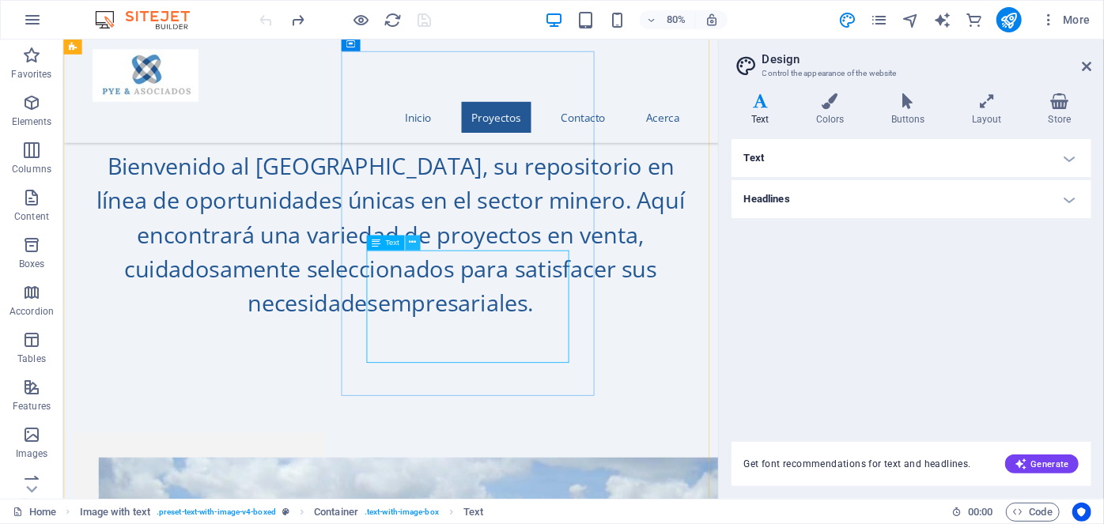
click at [417, 243] on button at bounding box center [412, 243] width 15 height 15
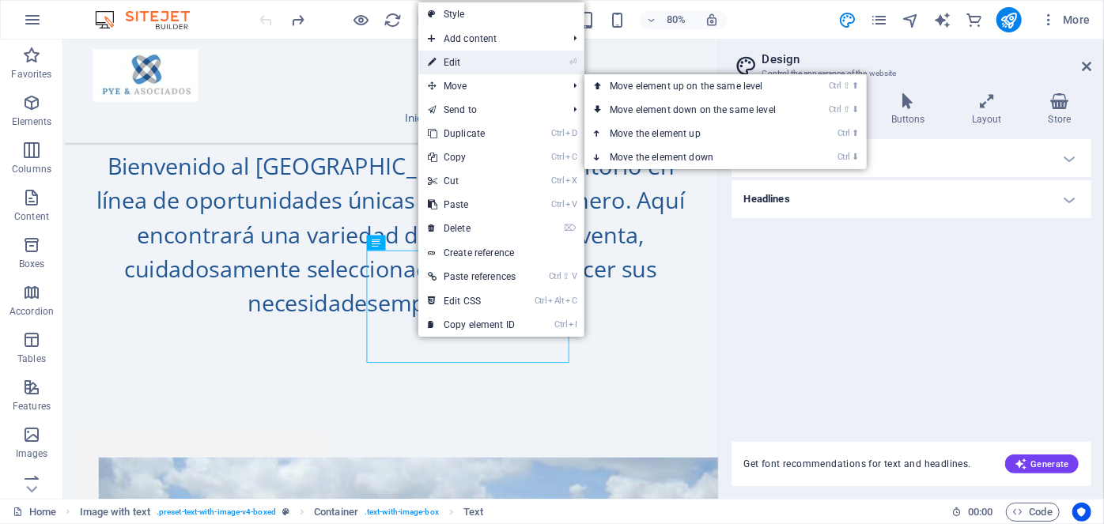
click at [489, 64] on link "⏎ Edit" at bounding box center [471, 63] width 107 height 24
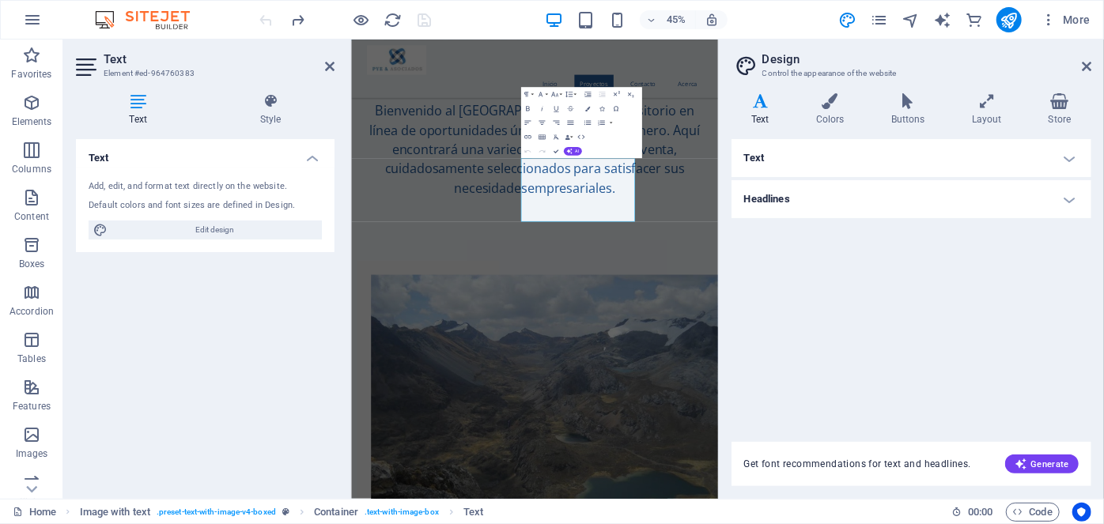
click at [137, 106] on icon at bounding box center [138, 101] width 124 height 16
drag, startPoint x: 744, startPoint y: 317, endPoint x: 902, endPoint y: 435, distance: 197.2
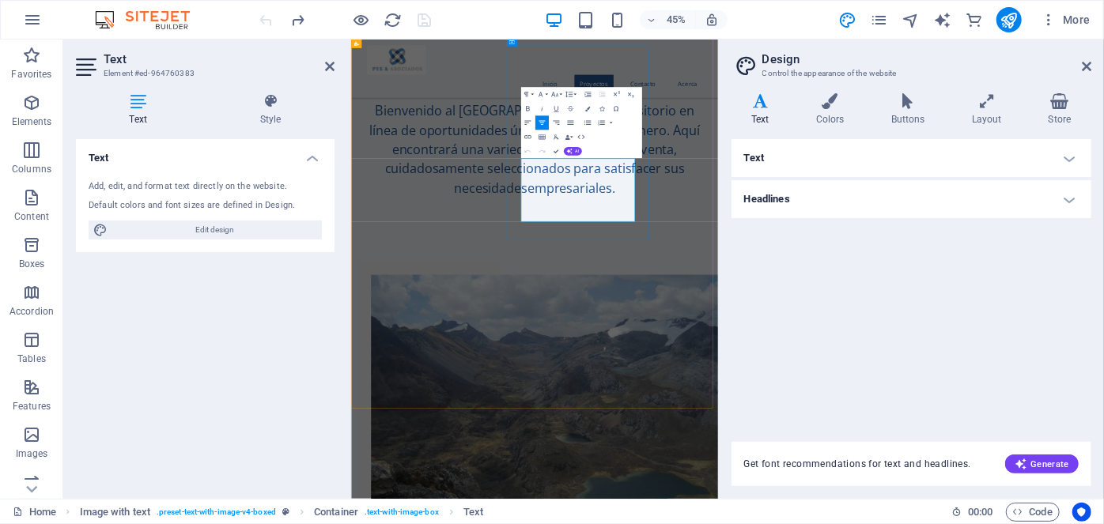
drag, startPoint x: 906, startPoint y: 432, endPoint x: 727, endPoint y: 315, distance: 213.1
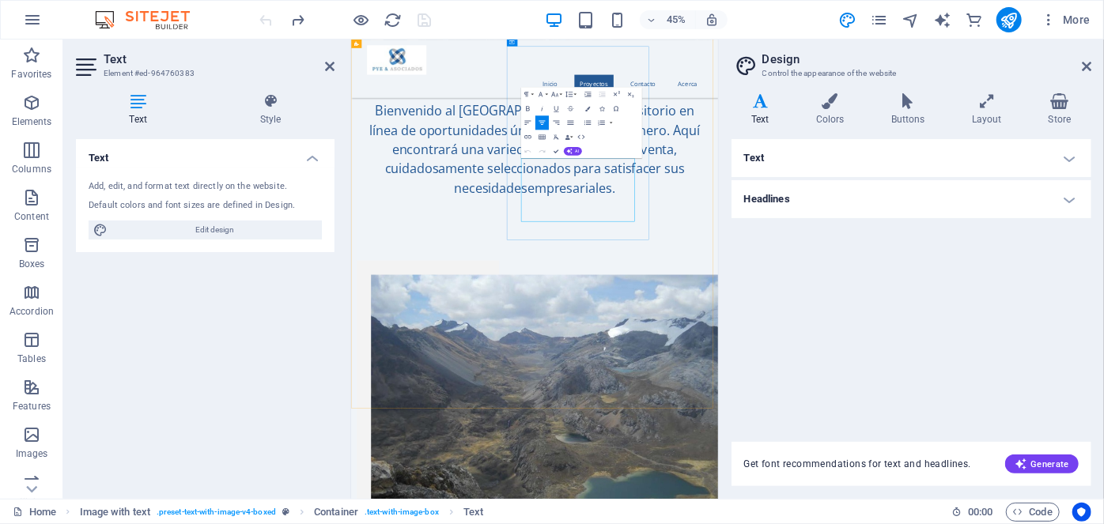
drag, startPoint x: 909, startPoint y: 439, endPoint x: 810, endPoint y: 447, distance: 99.2
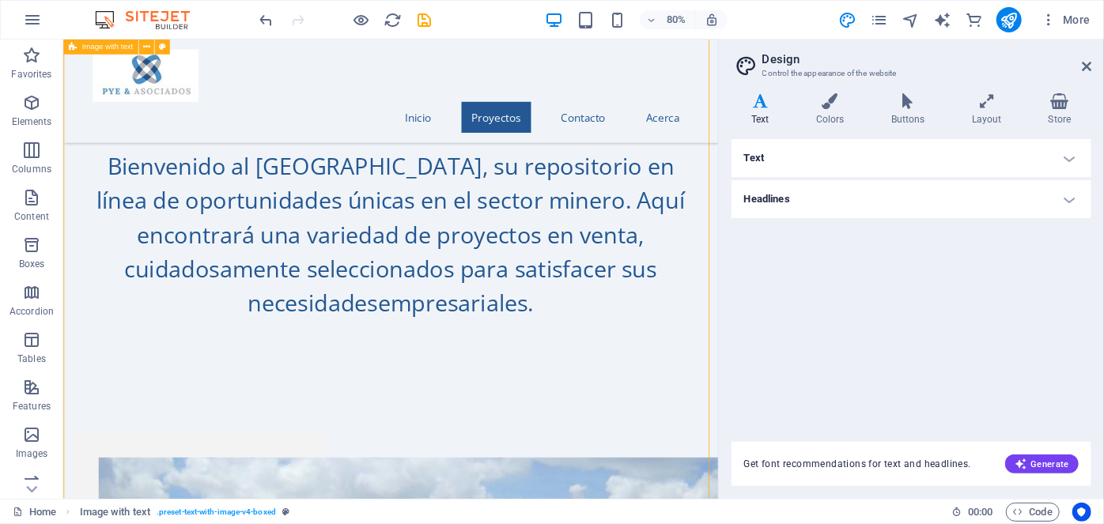
drag, startPoint x: 568, startPoint y: 430, endPoint x: 468, endPoint y: 495, distance: 119.5
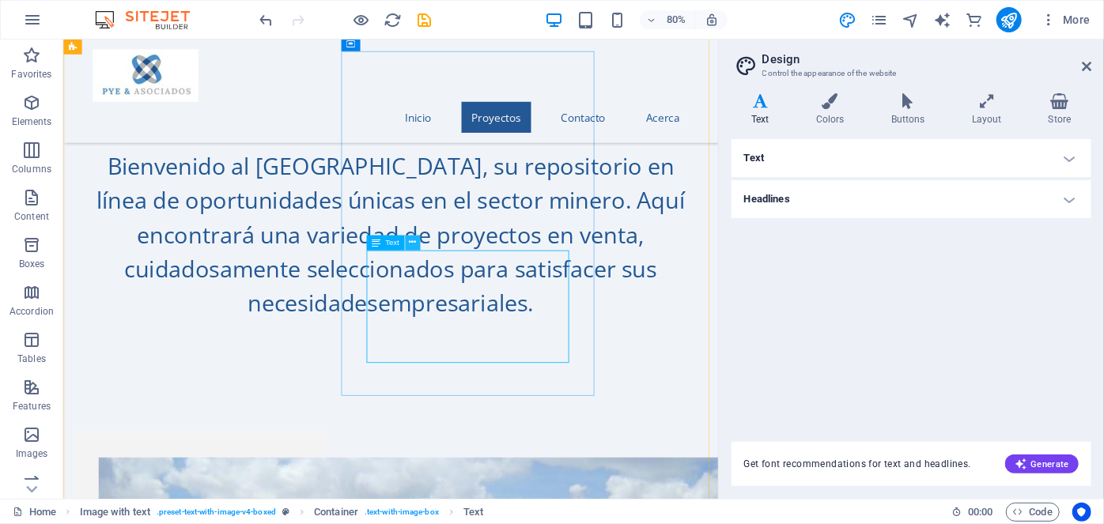
click at [410, 240] on icon at bounding box center [412, 242] width 7 height 13
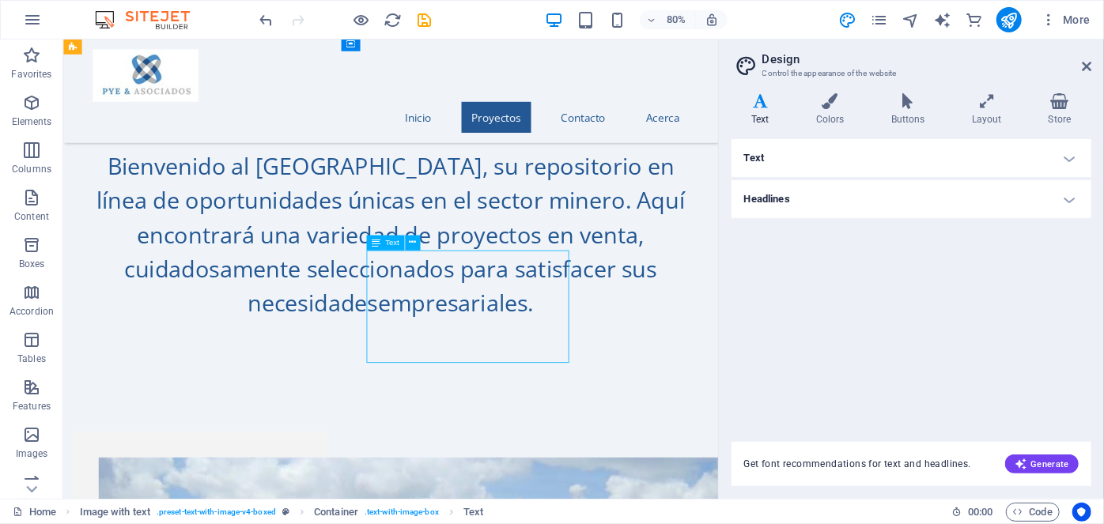
click at [413, 244] on icon at bounding box center [412, 242] width 7 height 13
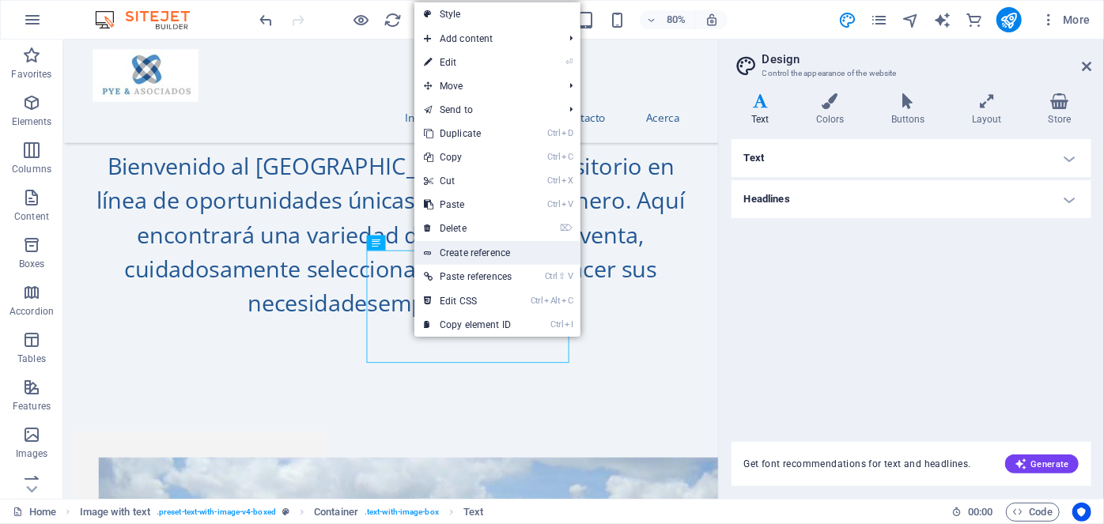
click at [462, 254] on link "Create reference" at bounding box center [497, 253] width 166 height 24
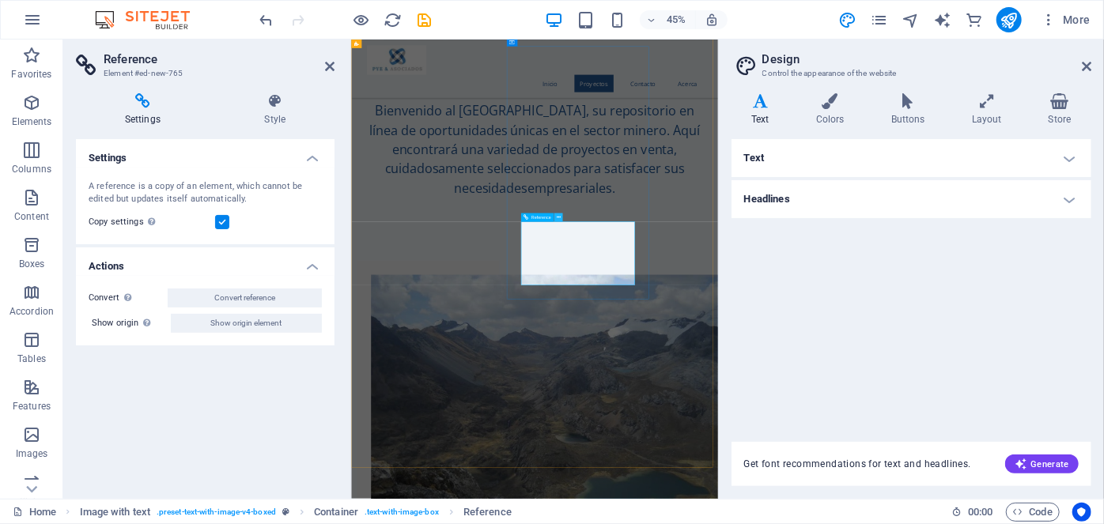
click at [558, 218] on icon at bounding box center [558, 216] width 4 height 7
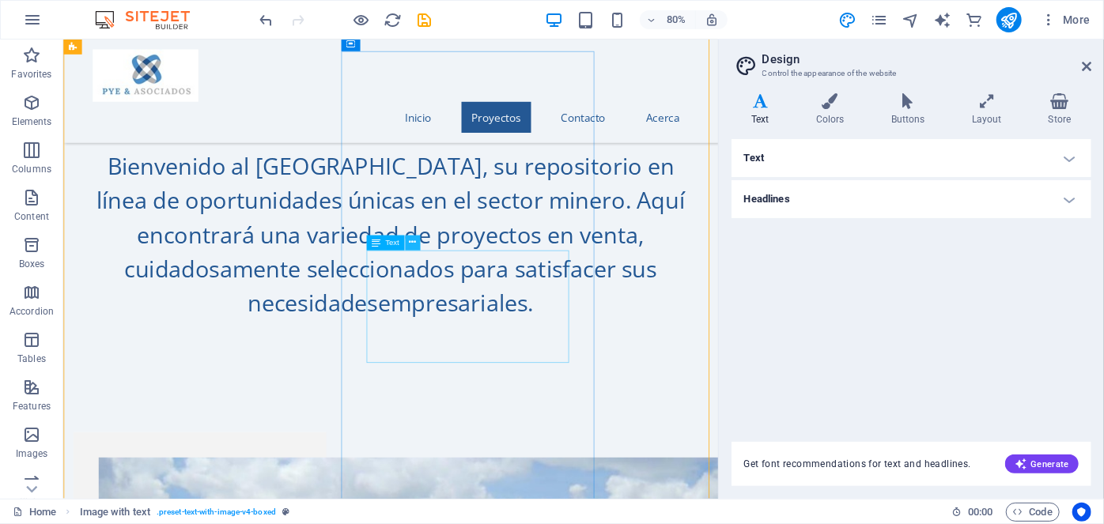
click at [413, 242] on icon at bounding box center [412, 242] width 7 height 13
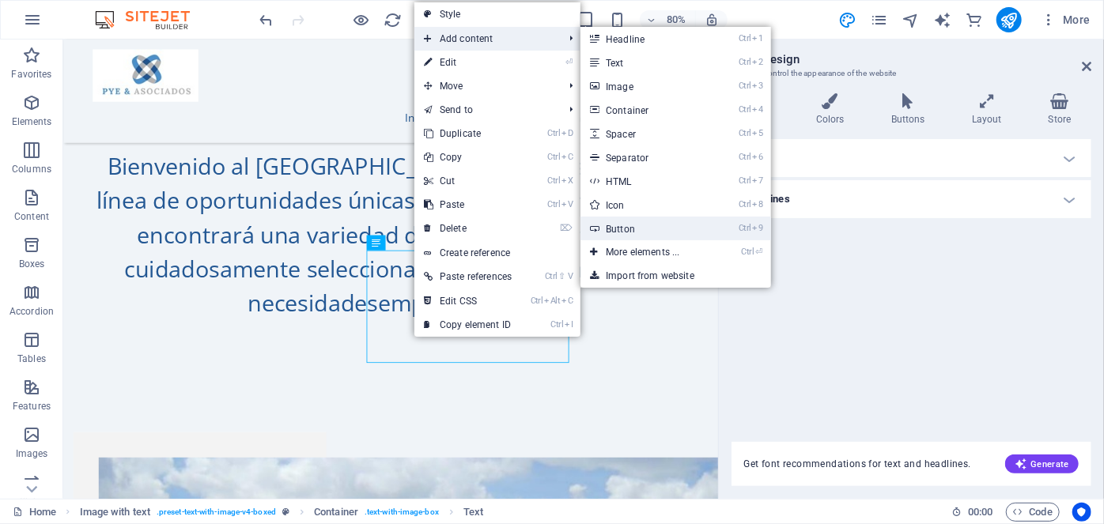
click at [633, 233] on link "Ctrl 9 Button" at bounding box center [645, 229] width 130 height 24
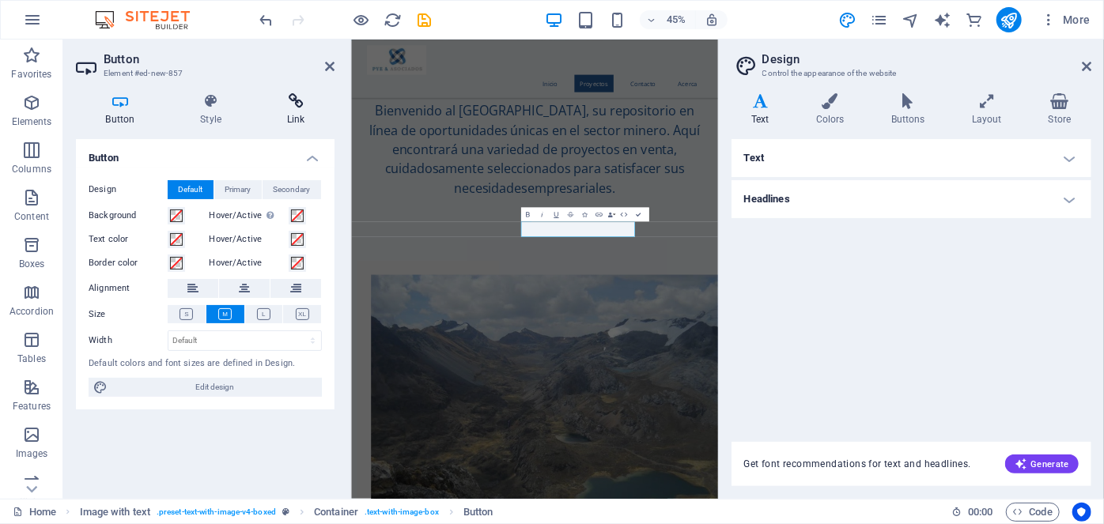
click at [293, 95] on icon at bounding box center [295, 101] width 77 height 16
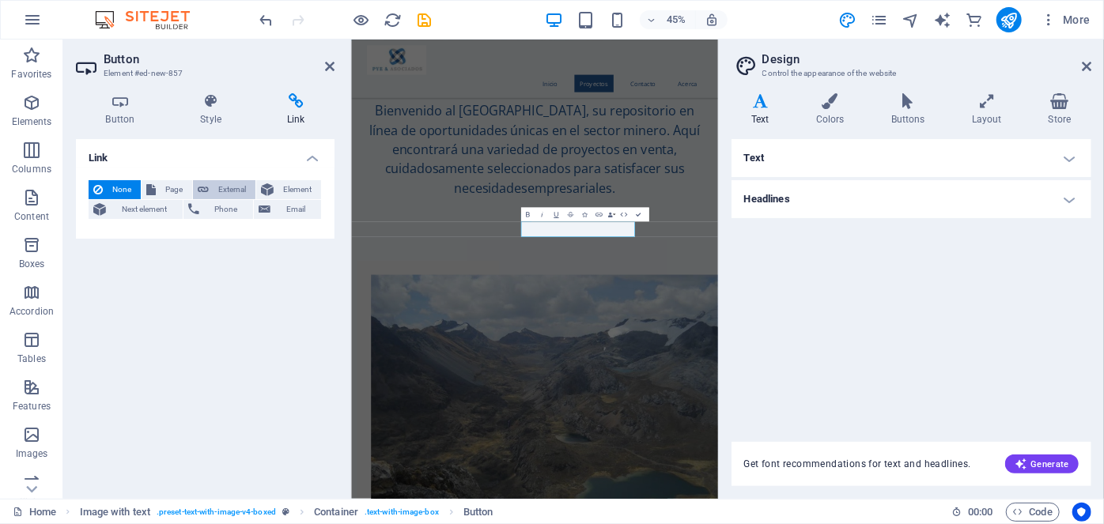
click at [225, 180] on span "External" at bounding box center [231, 189] width 37 height 19
select select "blank"
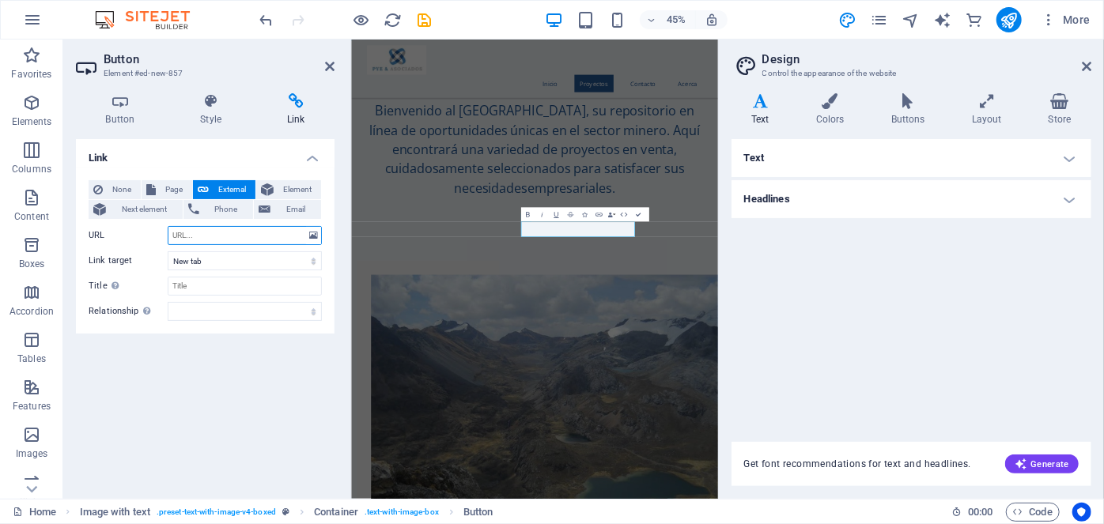
paste input "#ed-964760383"
click at [262, 232] on input "#ed-964760383" at bounding box center [245, 235] width 154 height 19
type input "#"
paste input "[URL][DOMAIN_NAME]"
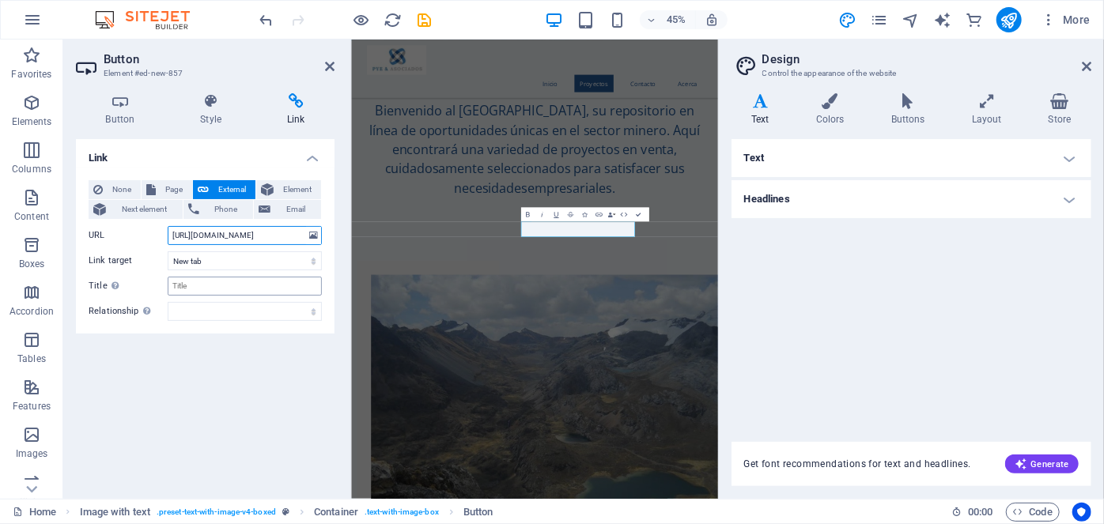
type input "[URL][DOMAIN_NAME]"
click at [195, 283] on input "Title Additional link description, should not be the same as the link text. The…" at bounding box center [245, 286] width 154 height 19
type input "Ver Teaser"
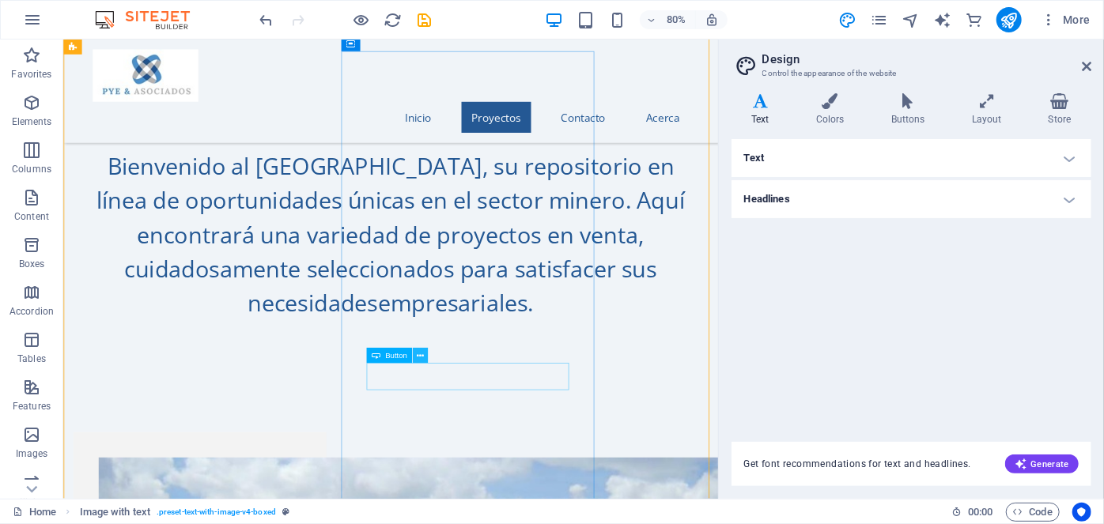
click at [425, 353] on button at bounding box center [420, 356] width 15 height 15
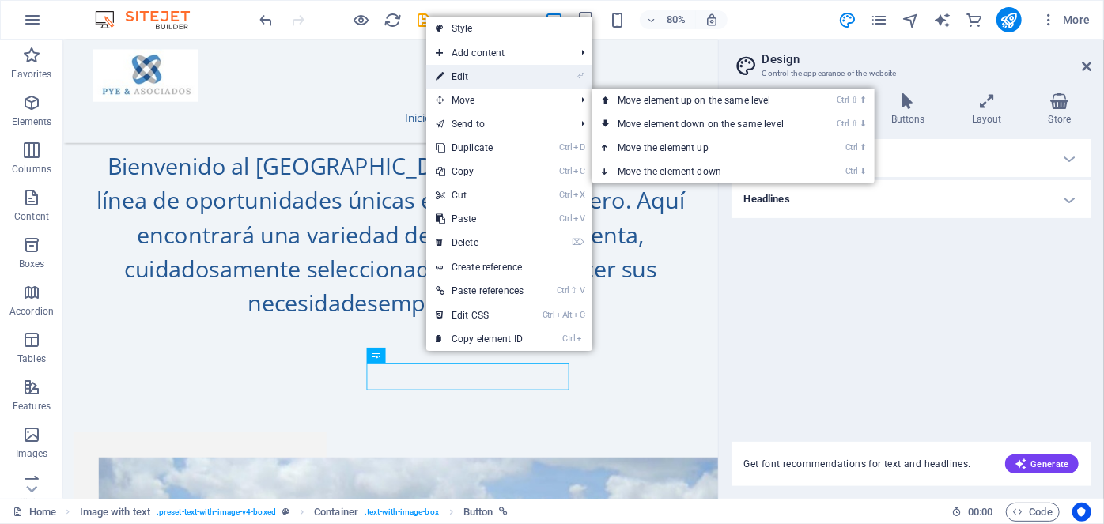
click at [482, 75] on link "⏎ Edit" at bounding box center [479, 77] width 107 height 24
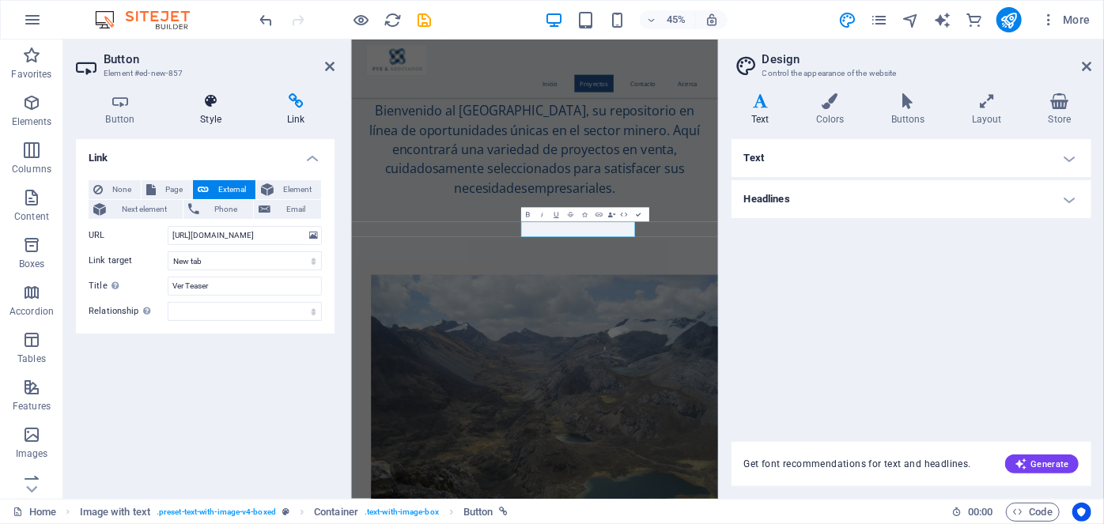
click at [209, 115] on h4 "Style" at bounding box center [214, 109] width 87 height 33
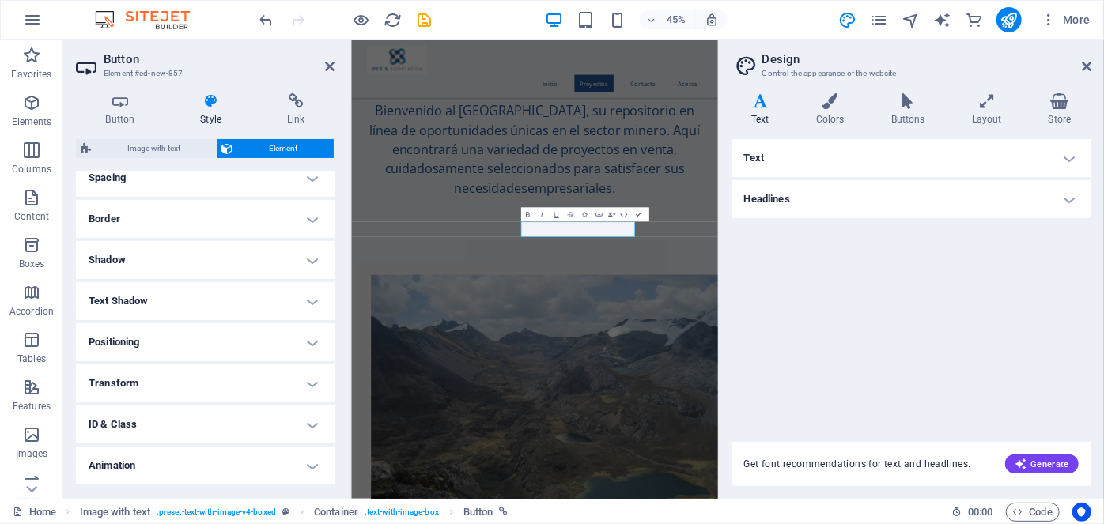
scroll to position [209, 0]
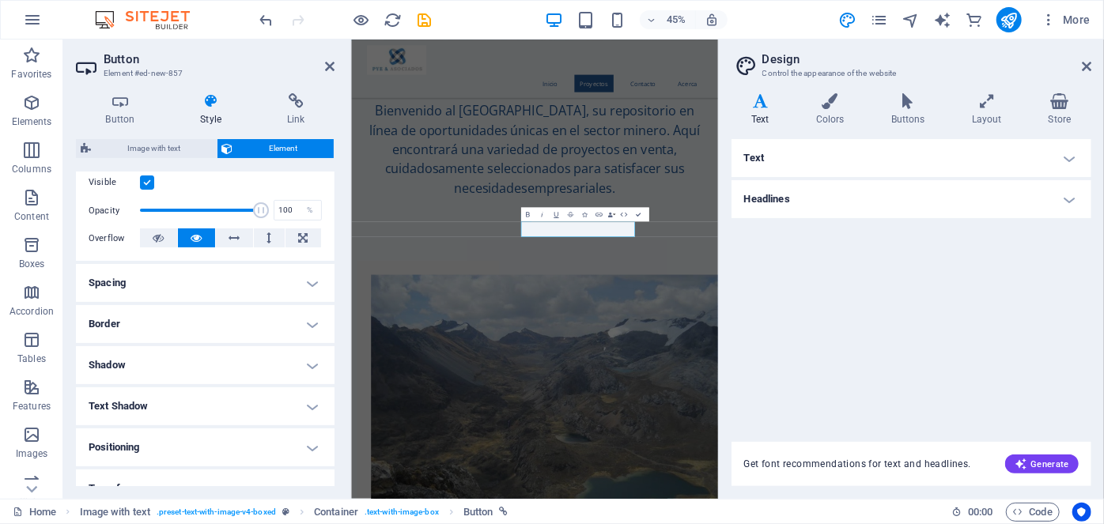
click at [312, 277] on h4 "Spacing" at bounding box center [205, 283] width 259 height 38
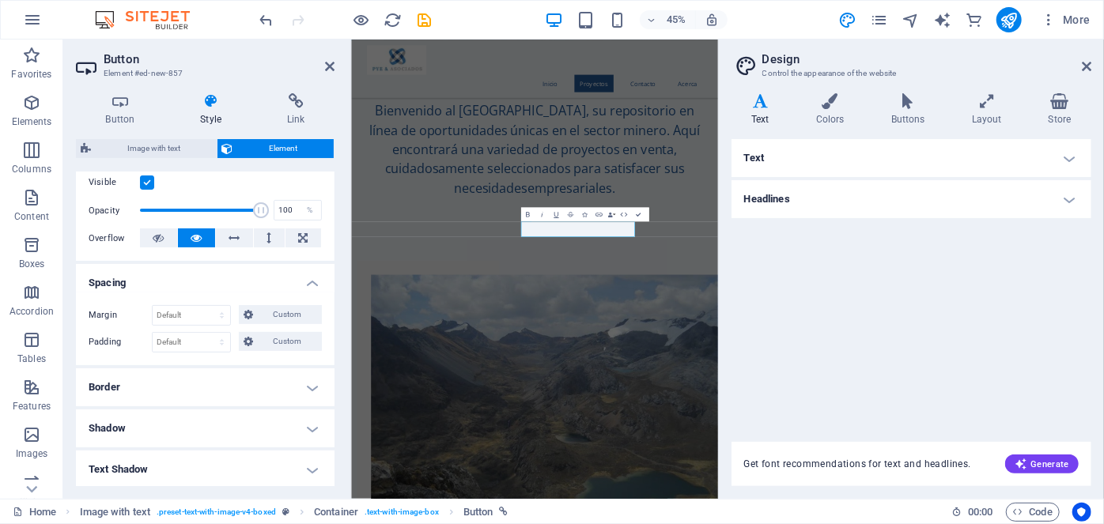
click at [311, 278] on h4 "Spacing" at bounding box center [205, 278] width 259 height 28
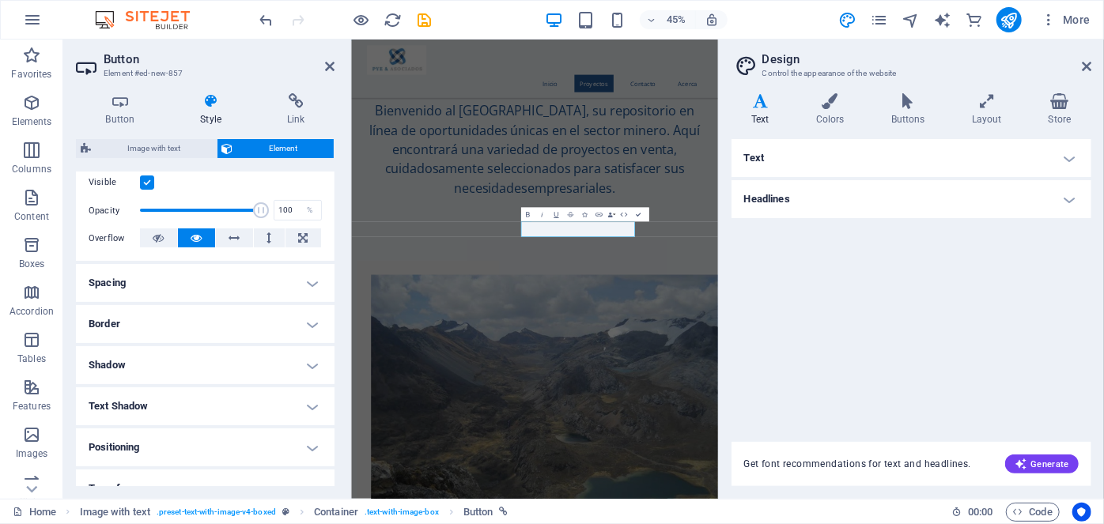
click at [311, 278] on h4 "Spacing" at bounding box center [205, 283] width 259 height 38
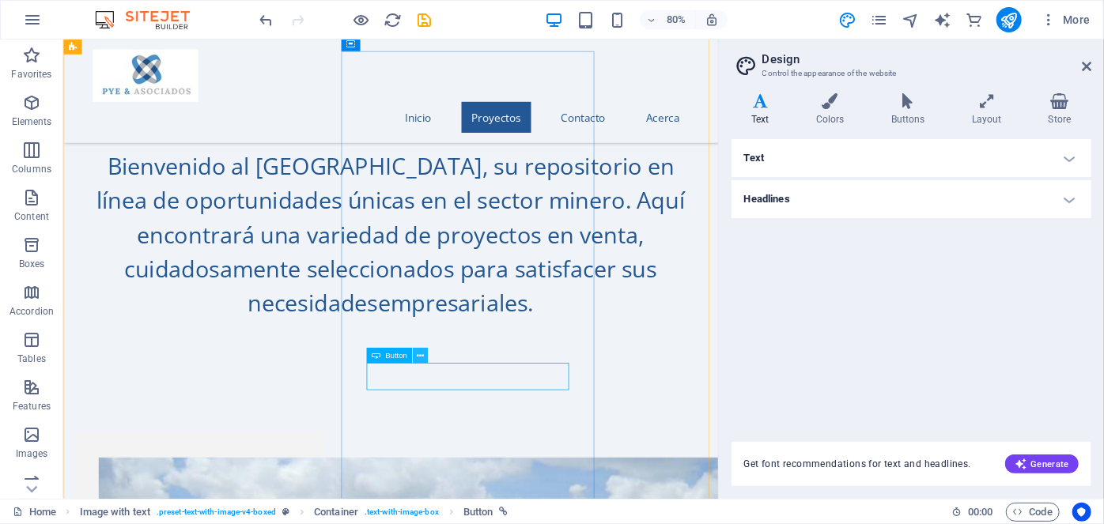
click at [417, 353] on icon at bounding box center [420, 355] width 7 height 13
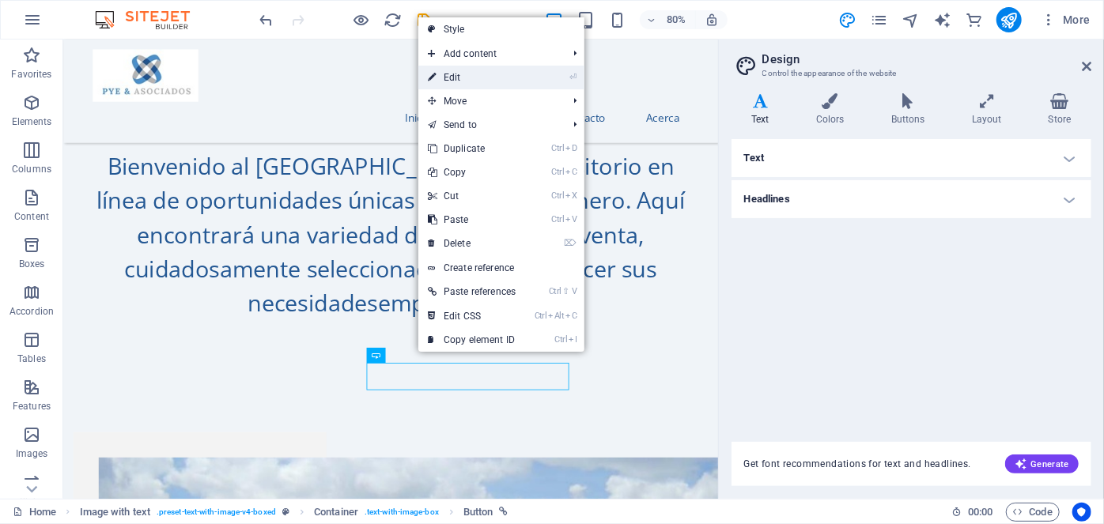
click at [474, 78] on link "⏎ Edit" at bounding box center [471, 78] width 107 height 24
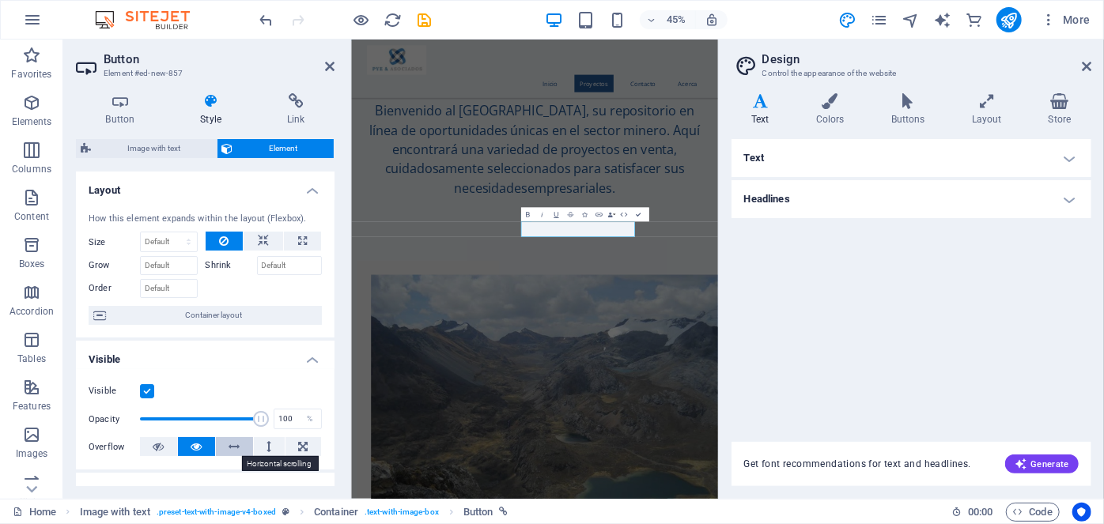
click at [239, 444] on button at bounding box center [234, 446] width 37 height 19
drag, startPoint x: 806, startPoint y: 452, endPoint x: 776, endPoint y: 458, distance: 30.5
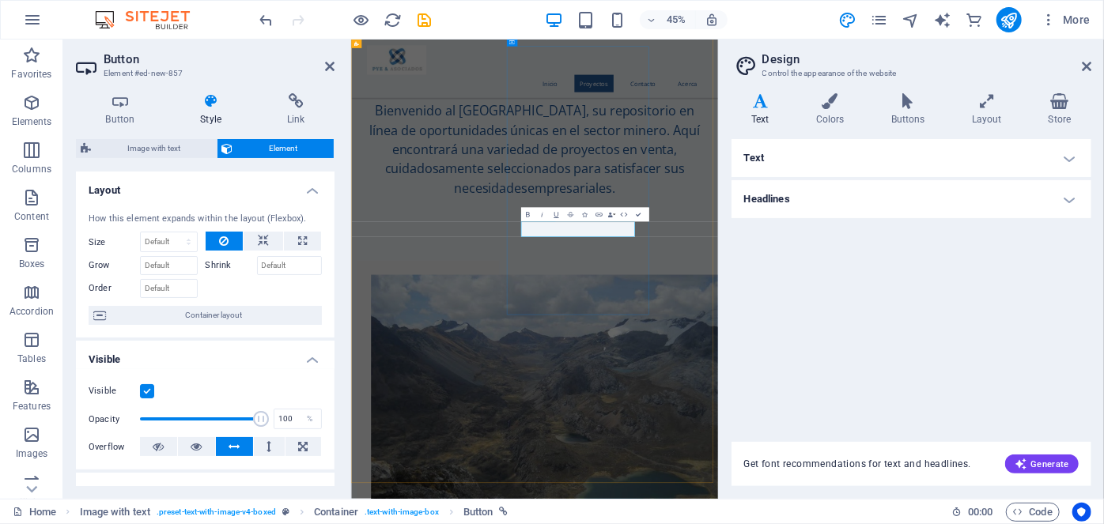
click at [202, 101] on icon at bounding box center [211, 101] width 81 height 16
click at [210, 100] on icon at bounding box center [211, 101] width 81 height 16
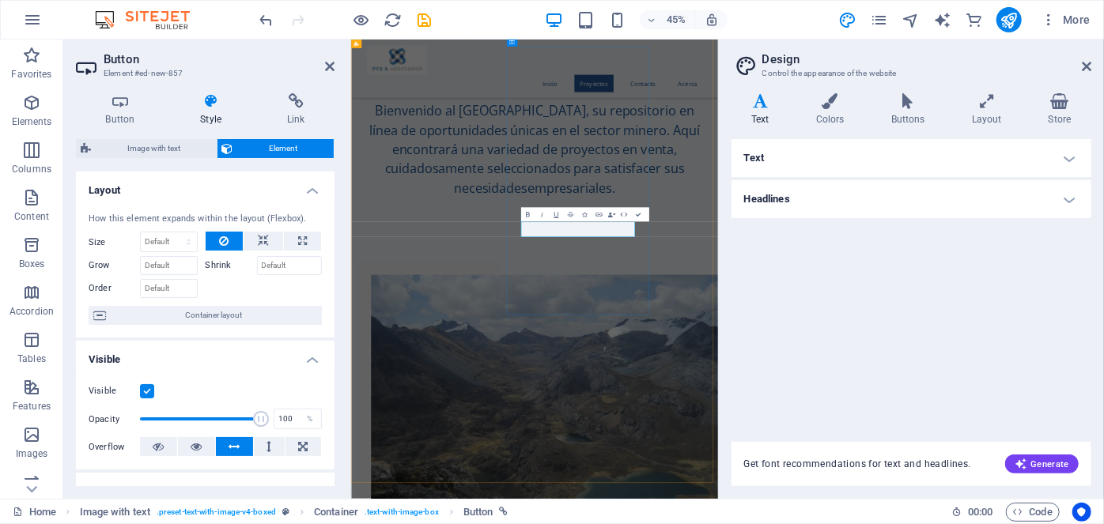
click at [126, 99] on icon at bounding box center [120, 101] width 89 height 16
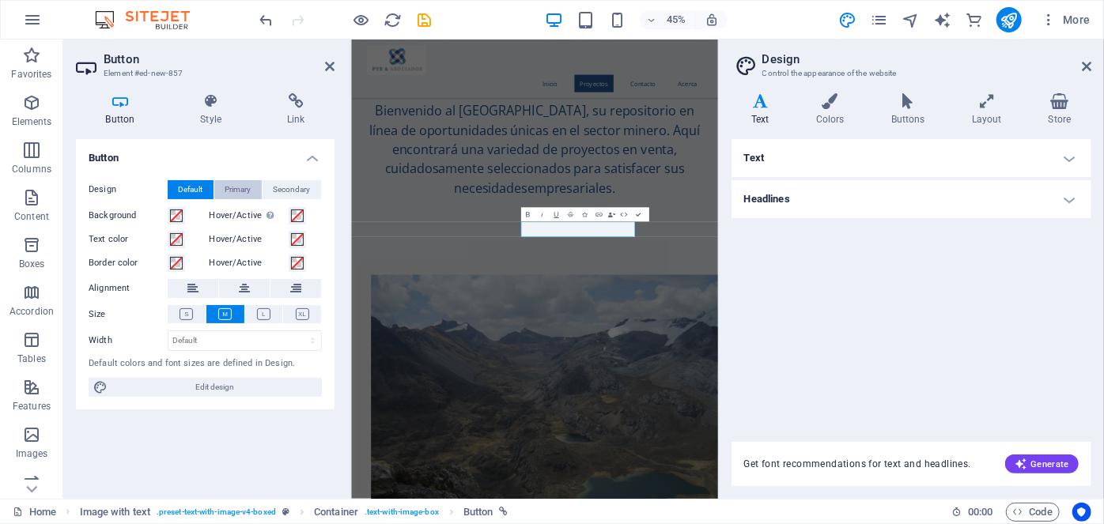
click at [238, 190] on span "Primary" at bounding box center [238, 189] width 26 height 19
click at [177, 182] on button "Default" at bounding box center [191, 189] width 46 height 19
click at [243, 287] on icon at bounding box center [244, 288] width 11 height 19
drag, startPoint x: 860, startPoint y: 452, endPoint x: 847, endPoint y: 459, distance: 14.1
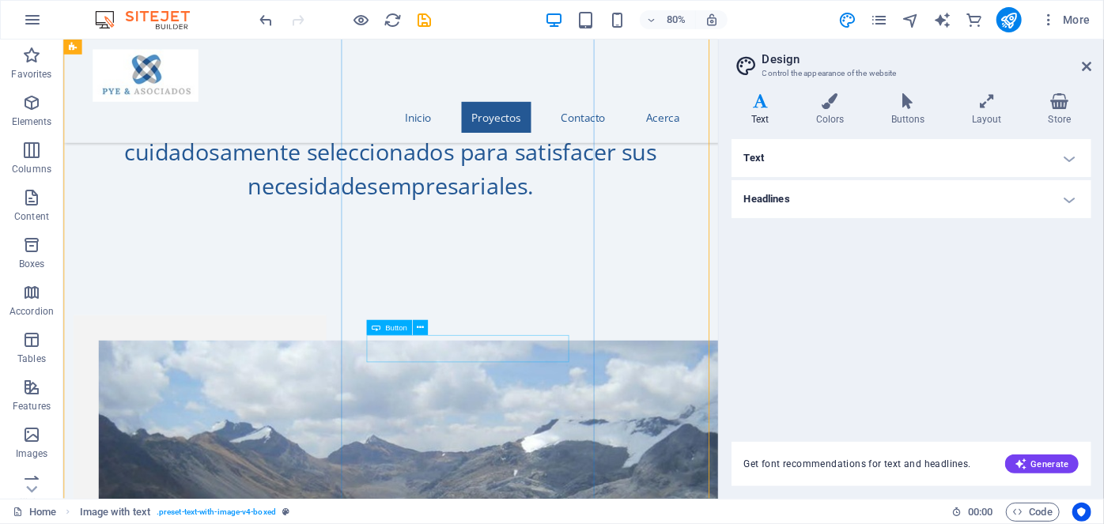
scroll to position [1325, 0]
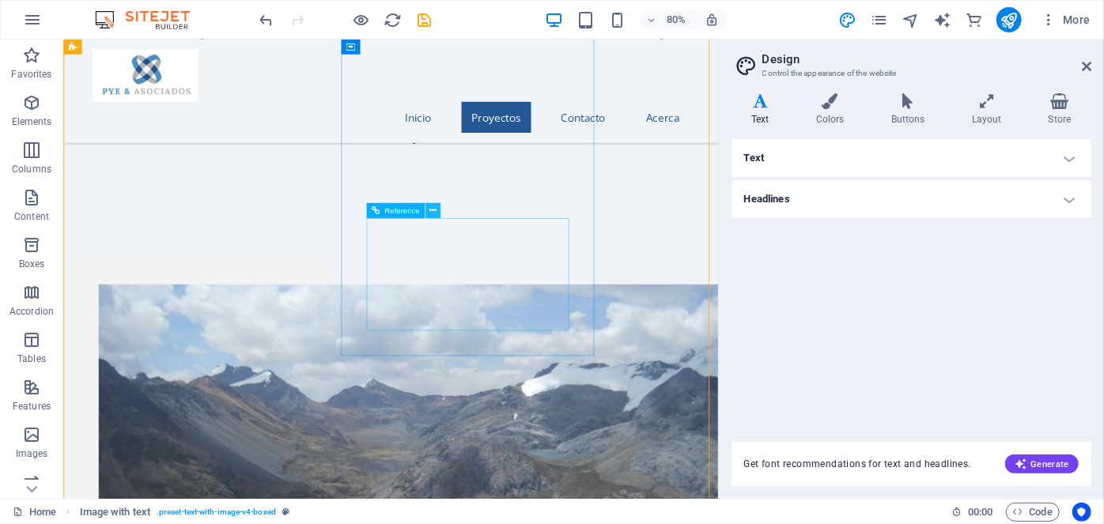
click at [434, 212] on icon at bounding box center [432, 210] width 7 height 13
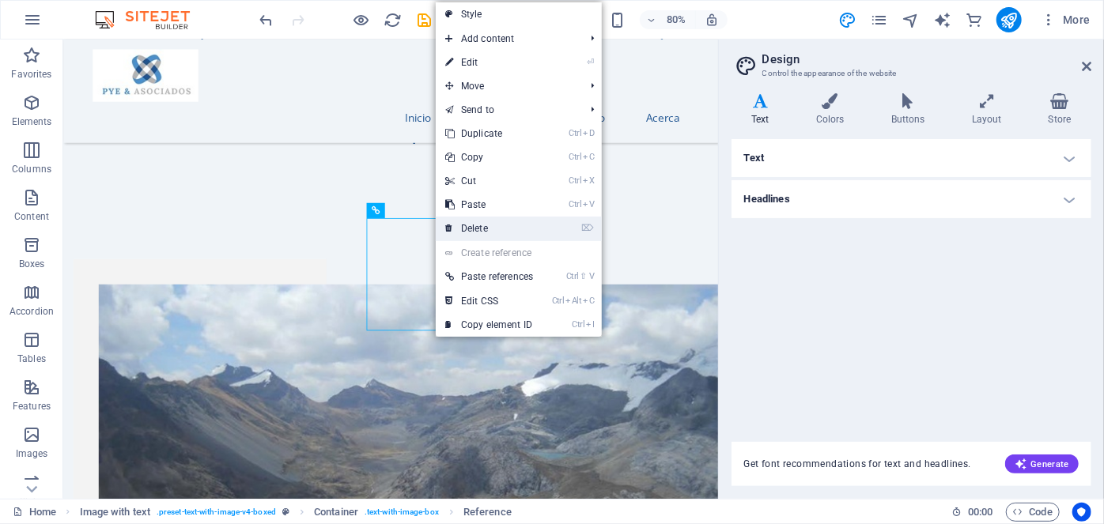
click at [473, 226] on link "⌦ Delete" at bounding box center [489, 229] width 107 height 24
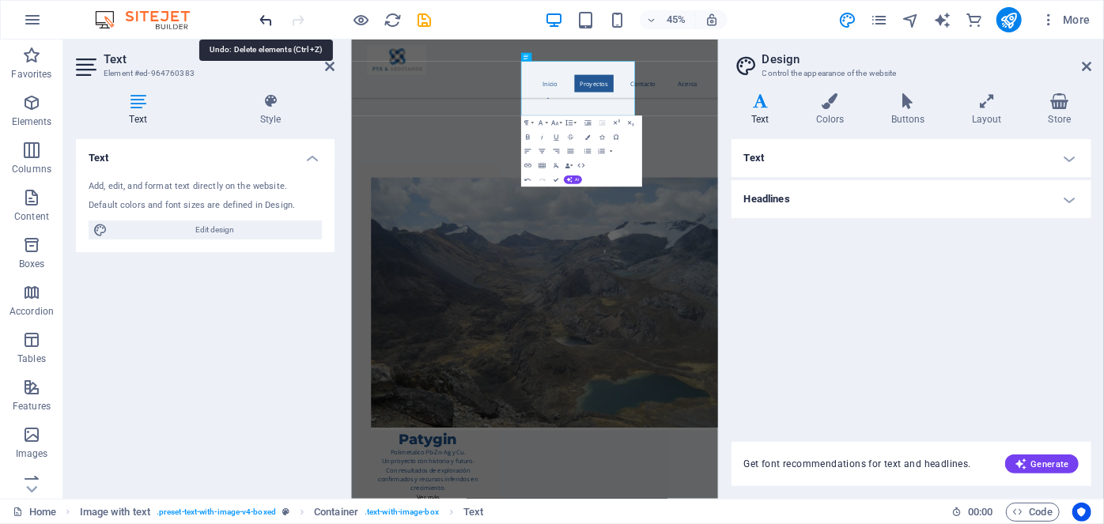
click at [266, 12] on icon "undo" at bounding box center [267, 20] width 18 height 18
click at [266, 18] on icon "undo" at bounding box center [267, 20] width 18 height 18
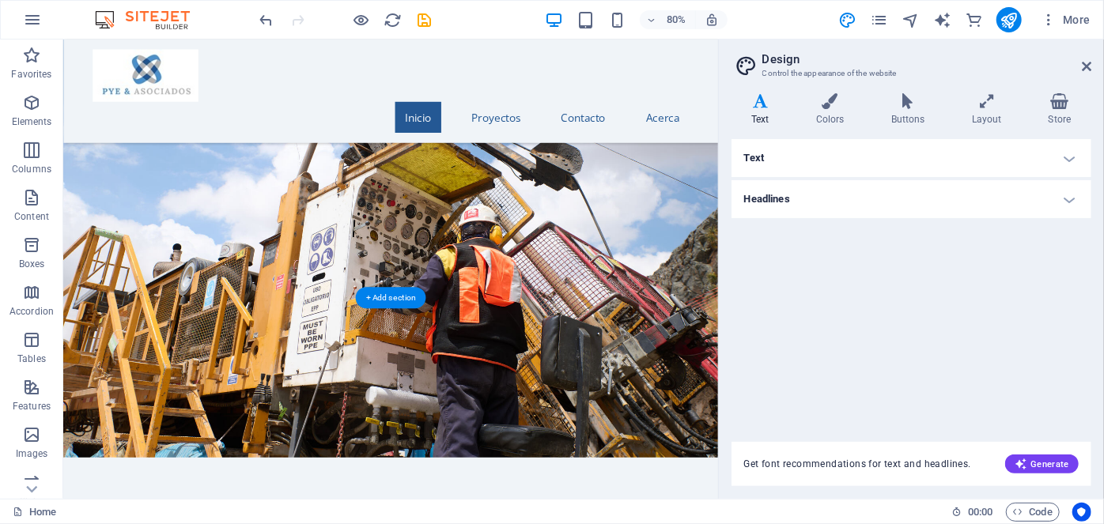
scroll to position [0, 0]
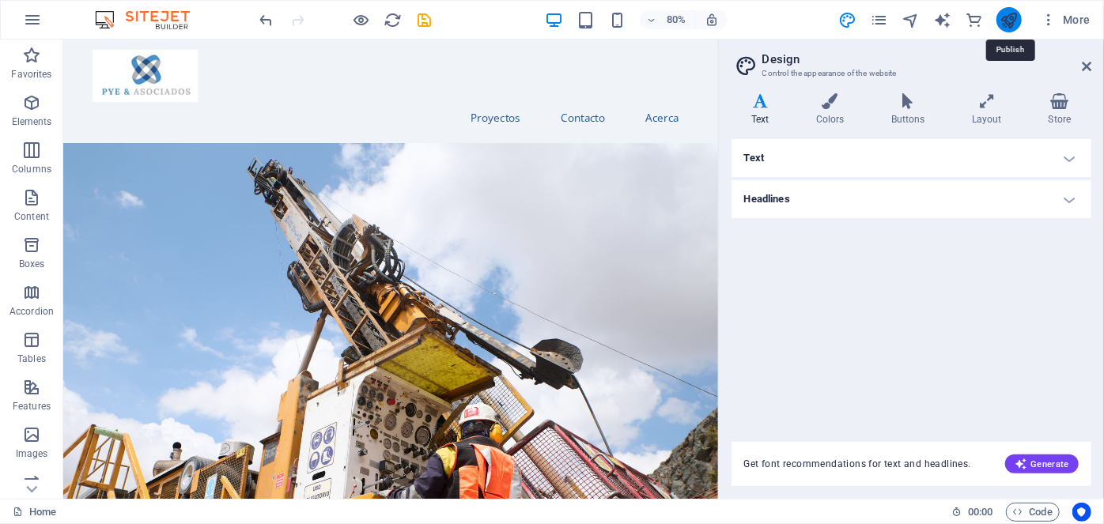
click at [1006, 14] on icon "publish" at bounding box center [1008, 20] width 18 height 18
